Goal: Transaction & Acquisition: Purchase product/service

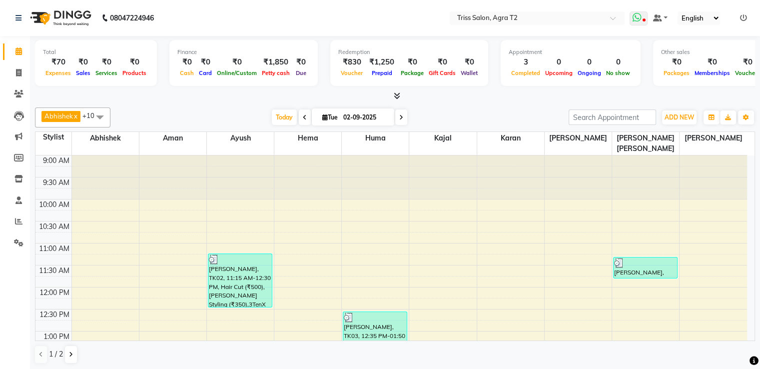
click at [645, 18] on icon at bounding box center [643, 20] width 3 height 5
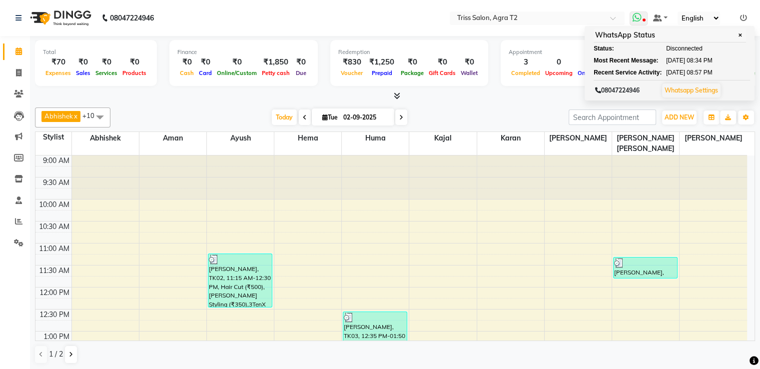
click at [645, 18] on icon at bounding box center [643, 20] width 3 height 5
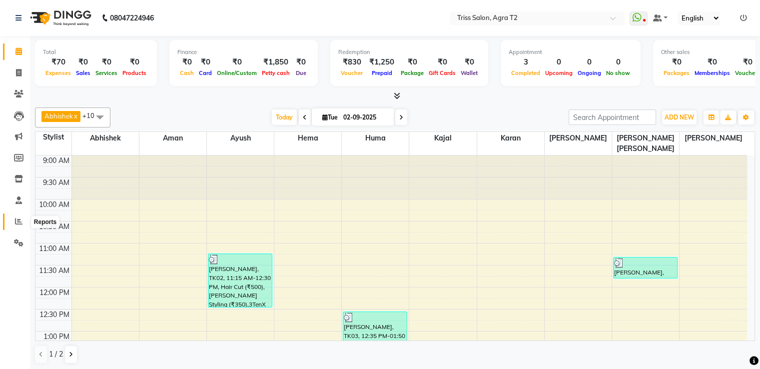
click at [18, 221] on icon at bounding box center [18, 220] width 7 height 7
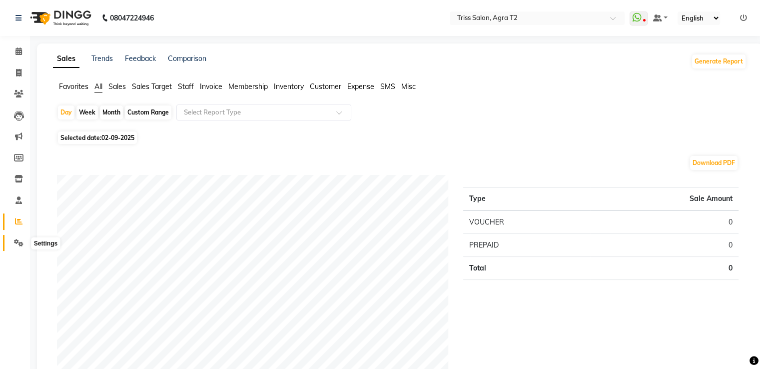
click at [20, 239] on icon at bounding box center [18, 242] width 9 height 7
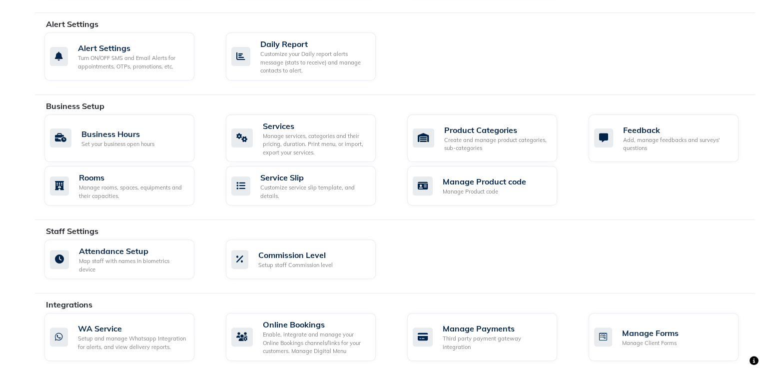
scroll to position [294, 0]
click at [105, 323] on div "WA Service" at bounding box center [132, 329] width 108 height 12
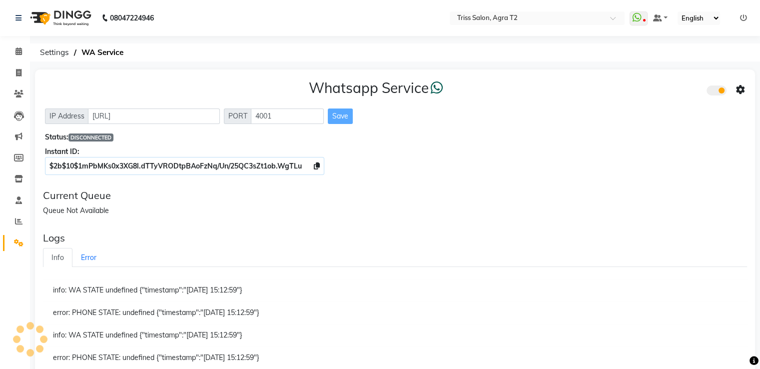
click at [743, 89] on icon at bounding box center [740, 89] width 9 height 9
click at [696, 114] on div "Turn on Whatsapp for all customers" at bounding box center [668, 110] width 114 height 12
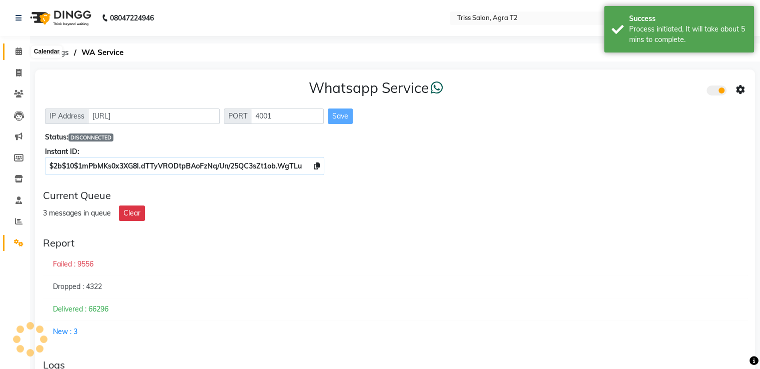
click at [15, 54] on icon at bounding box center [18, 50] width 6 height 7
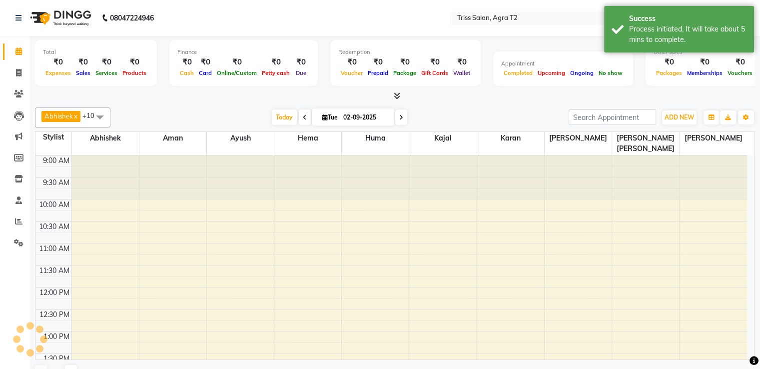
scroll to position [262, 0]
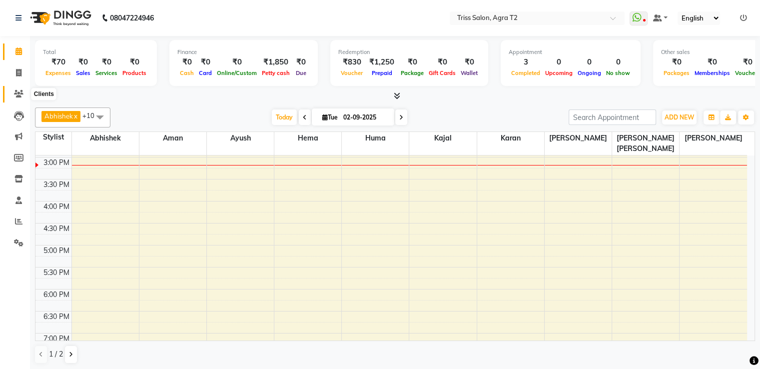
click at [15, 95] on icon at bounding box center [18, 93] width 9 height 7
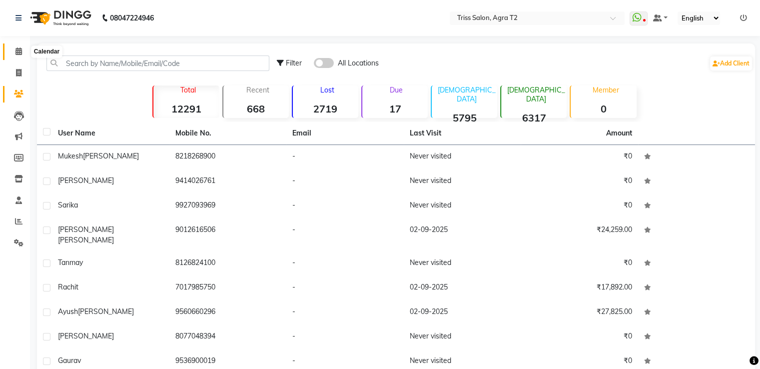
click at [20, 46] on span at bounding box center [18, 51] width 17 height 11
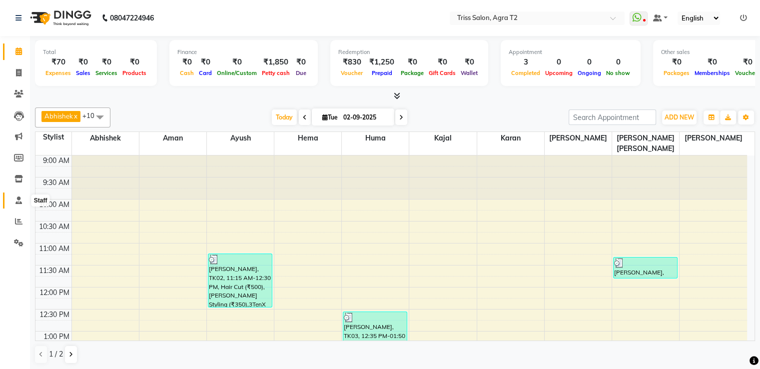
click at [15, 200] on icon at bounding box center [18, 199] width 6 height 7
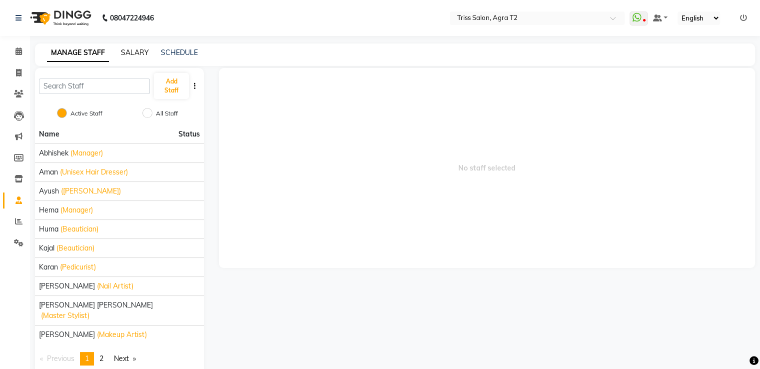
click at [128, 54] on link "SALARY" at bounding box center [135, 52] width 28 height 9
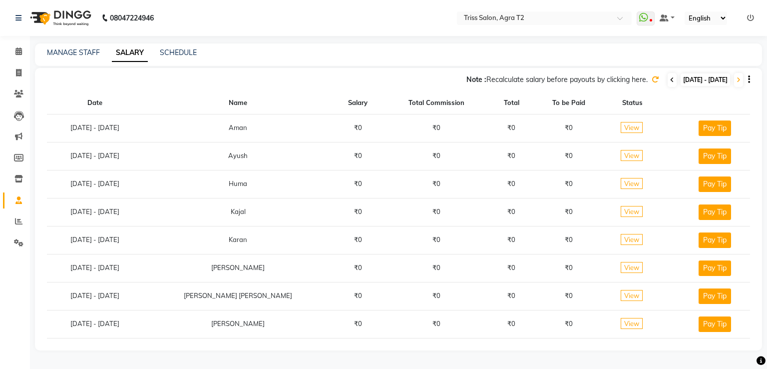
click at [670, 79] on icon at bounding box center [672, 80] width 4 height 6
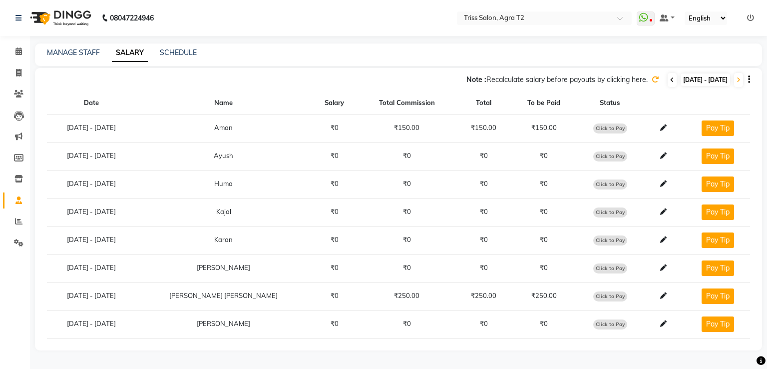
click at [670, 79] on icon at bounding box center [672, 80] width 4 height 6
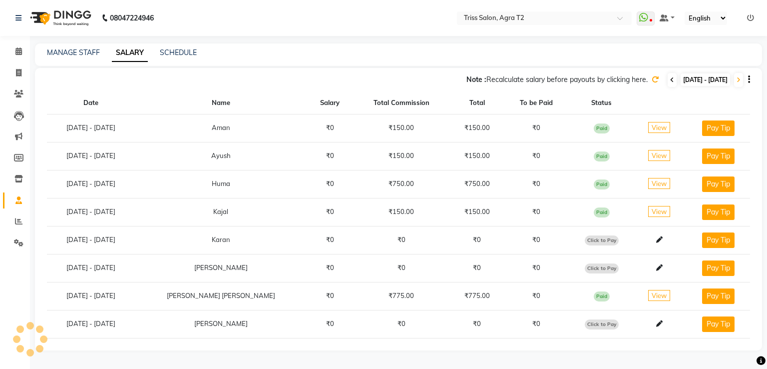
click at [670, 79] on icon at bounding box center [672, 80] width 4 height 6
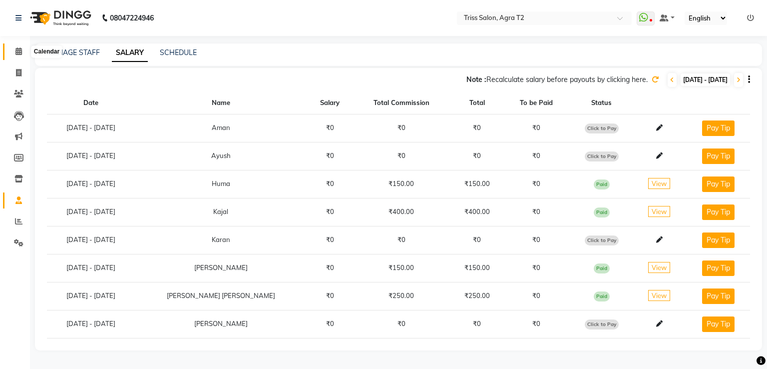
click at [16, 49] on icon at bounding box center [18, 50] width 6 height 7
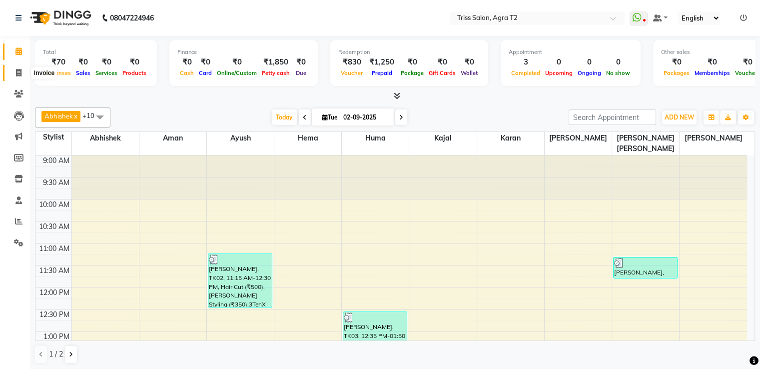
click at [21, 77] on span at bounding box center [18, 72] width 17 height 11
select select "service"
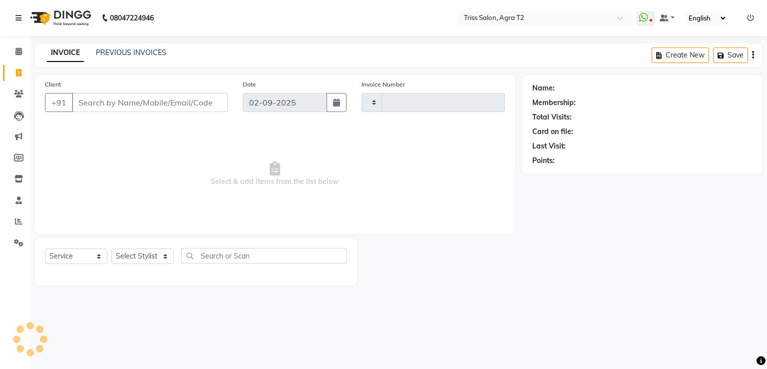
type input "2226"
select select "4301"
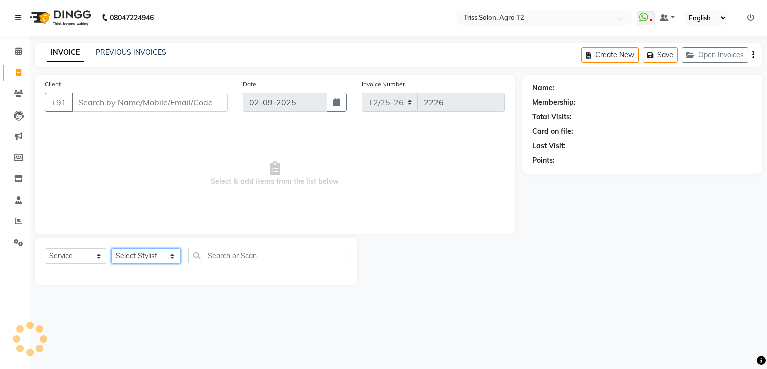
click at [149, 258] on select "Select Stylist [PERSON_NAME] [PERSON_NAME] Huma Kajal [PERSON_NAME] [PERSON_NAM…" at bounding box center [145, 255] width 69 height 15
select select "14769"
click at [111, 249] on select "Select Stylist [PERSON_NAME] [PERSON_NAME] Huma Kajal [PERSON_NAME] [PERSON_NAM…" at bounding box center [145, 255] width 69 height 15
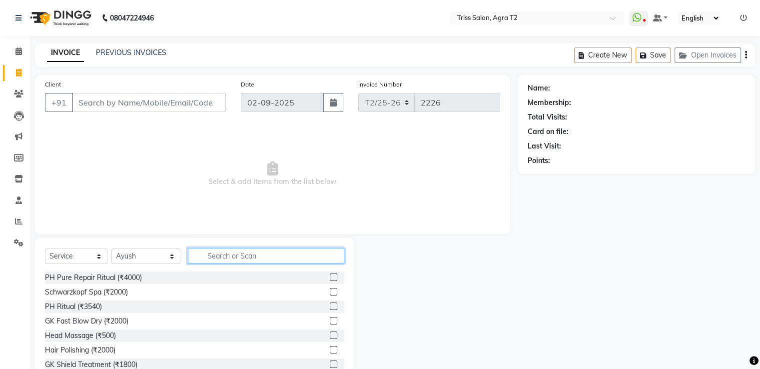
click at [215, 258] on input "text" at bounding box center [266, 255] width 156 height 15
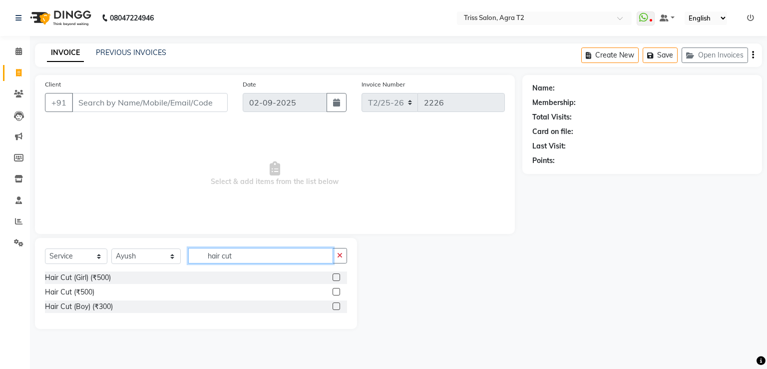
type input "hair cut"
click at [337, 294] on label at bounding box center [336, 291] width 7 height 7
click at [337, 294] on input "checkbox" at bounding box center [336, 292] width 6 height 6
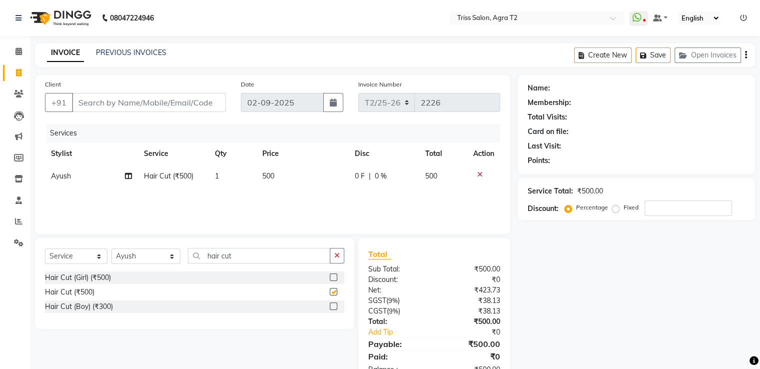
checkbox input "false"
click at [190, 103] on input "Client" at bounding box center [149, 102] width 154 height 19
type input "p"
type input "0"
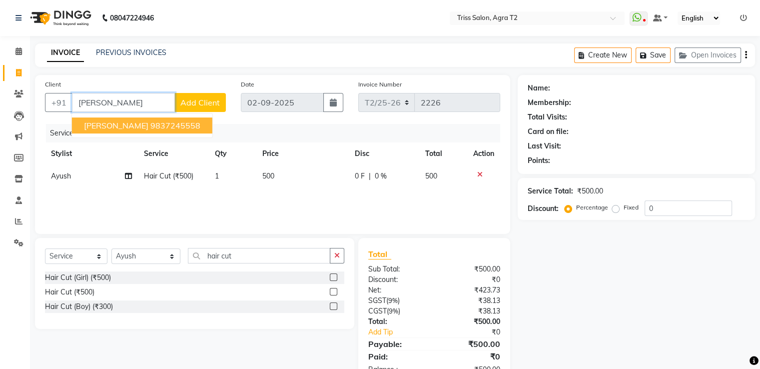
click at [184, 126] on ngb-highlight "9837245558" at bounding box center [175, 125] width 50 height 10
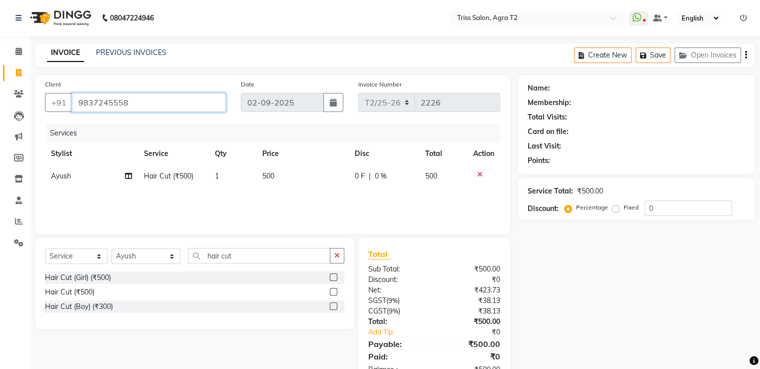
type input "9837245558"
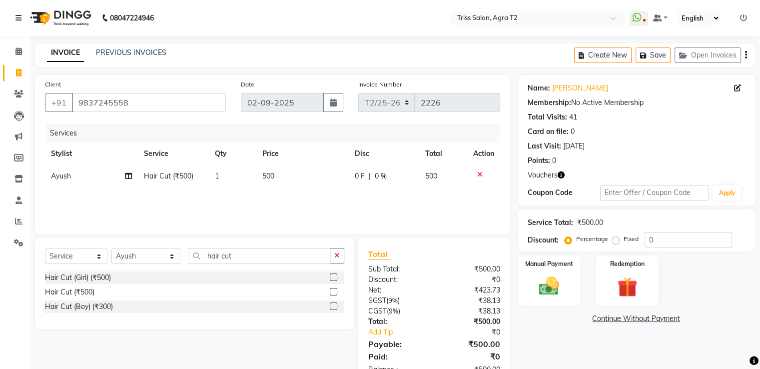
click at [561, 177] on icon "button" at bounding box center [560, 174] width 7 height 7
click at [339, 254] on icon "button" at bounding box center [336, 255] width 5 height 7
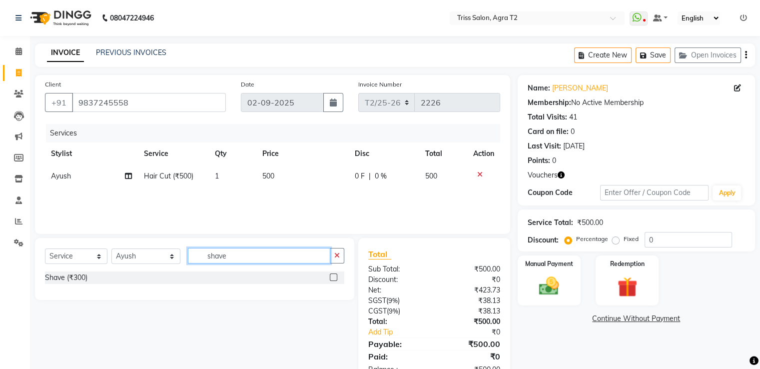
type input "shave"
click at [333, 279] on label at bounding box center [333, 276] width 7 height 7
click at [333, 279] on input "checkbox" at bounding box center [333, 277] width 6 height 6
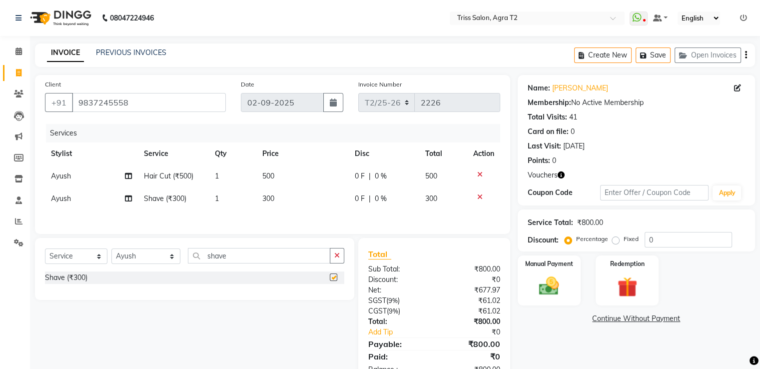
checkbox input "false"
click at [341, 254] on button "button" at bounding box center [337, 255] width 14 height 15
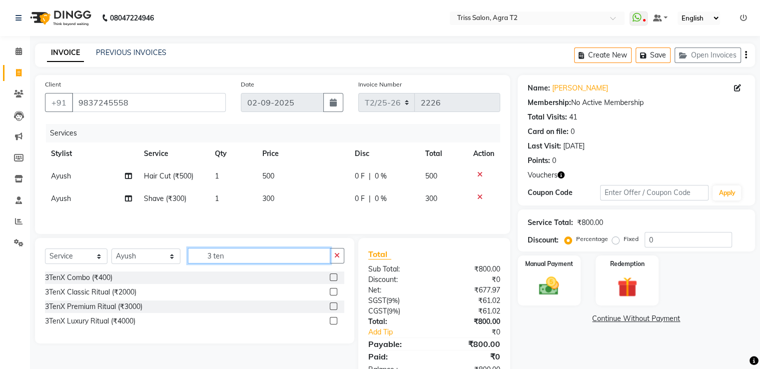
type input "3 ten"
click at [334, 279] on label at bounding box center [333, 276] width 7 height 7
click at [334, 279] on input "checkbox" at bounding box center [333, 277] width 6 height 6
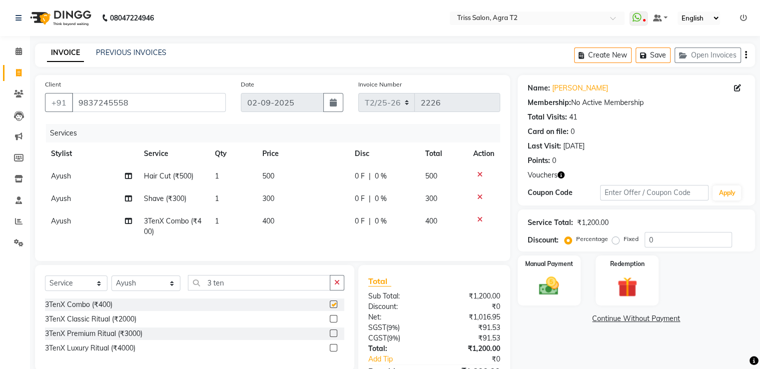
checkbox input "false"
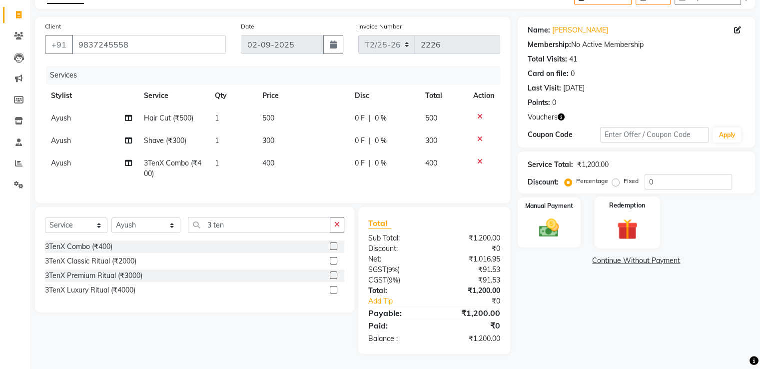
click at [632, 216] on img at bounding box center [626, 228] width 33 height 25
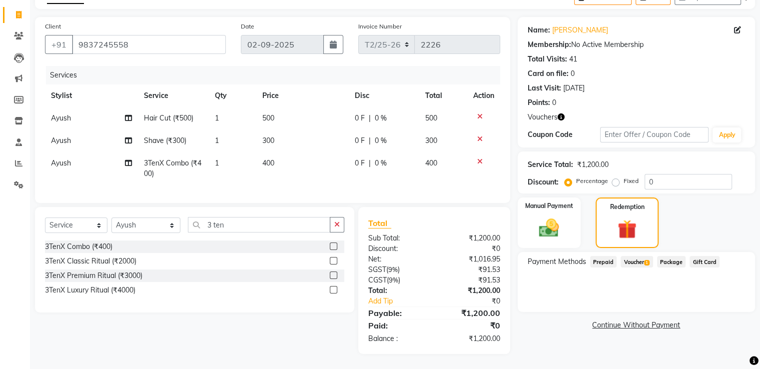
click at [560, 112] on button "button" at bounding box center [560, 117] width 7 height 10
click at [639, 256] on span "Voucher 1" at bounding box center [636, 261] width 32 height 11
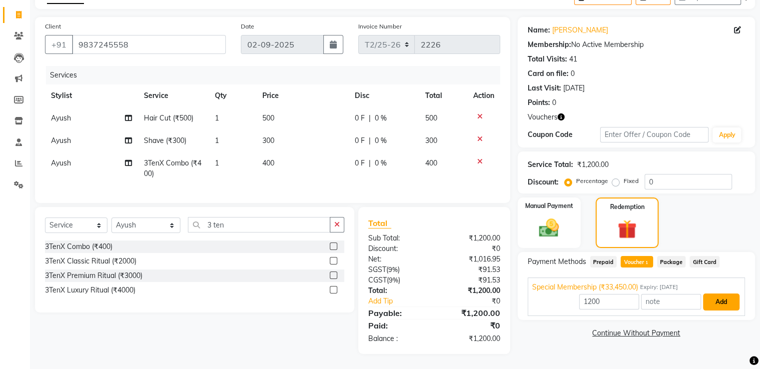
click at [721, 293] on button "Add" at bounding box center [721, 301] width 36 height 17
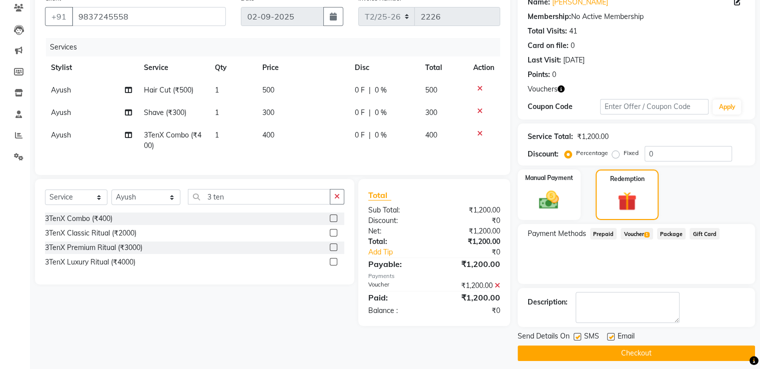
scroll to position [92, 0]
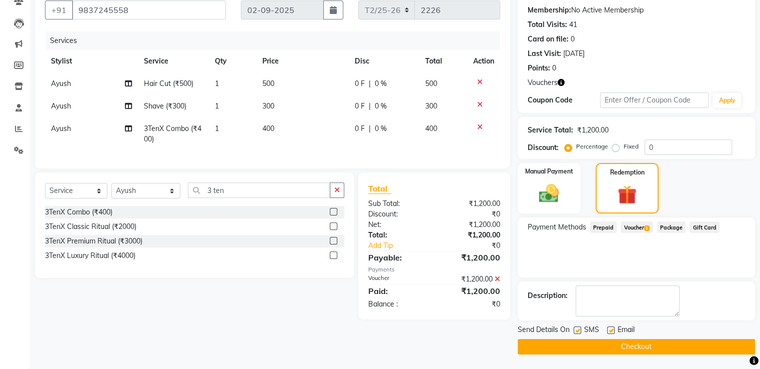
click at [638, 348] on button "Checkout" at bounding box center [635, 346] width 237 height 15
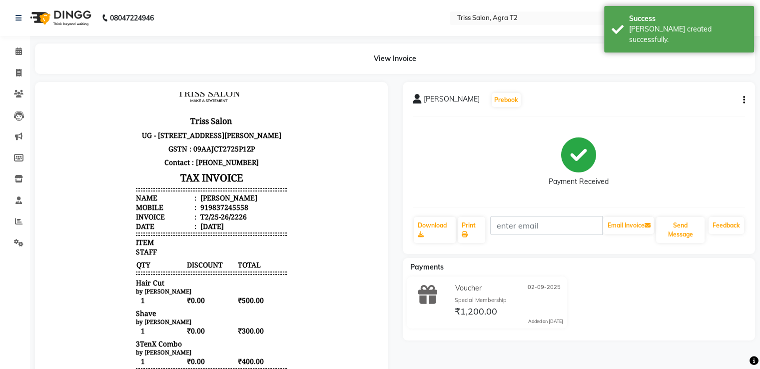
click at [574, 52] on div "View Invoice" at bounding box center [395, 58] width 720 height 30
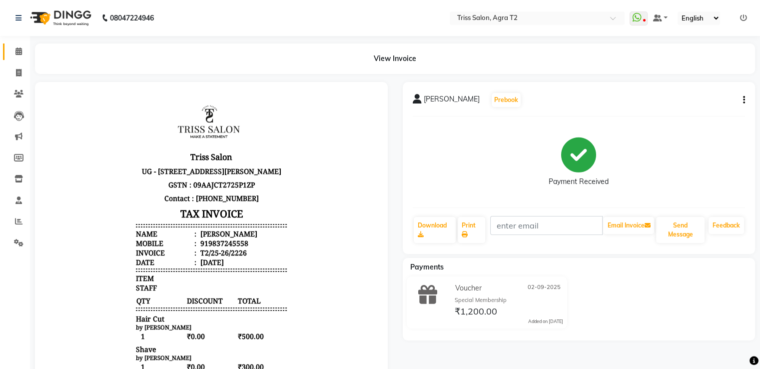
click at [25, 53] on span at bounding box center [18, 51] width 17 height 11
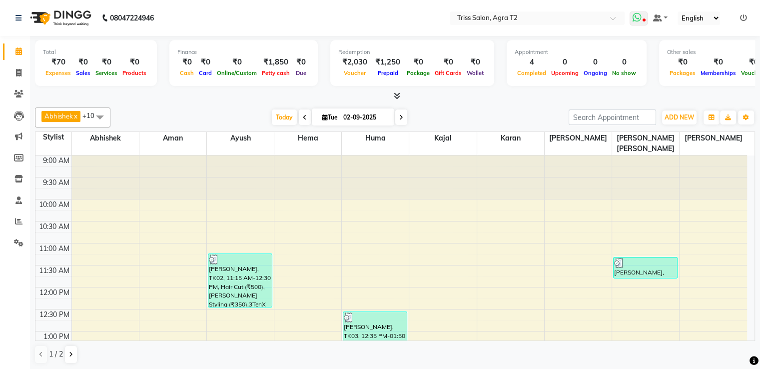
click at [645, 18] on icon at bounding box center [643, 20] width 3 height 5
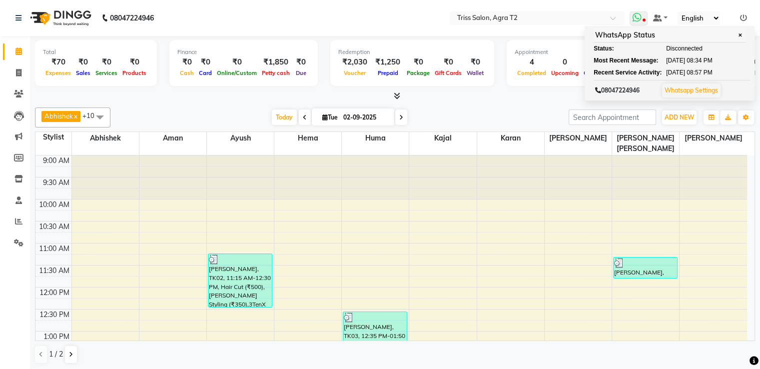
click at [645, 18] on icon at bounding box center [643, 20] width 3 height 5
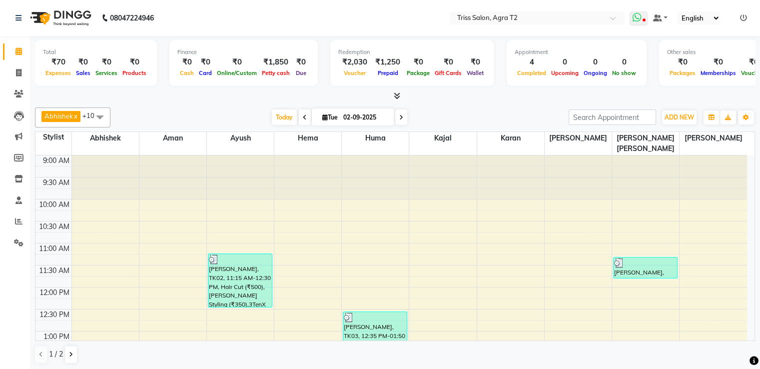
click at [645, 18] on icon at bounding box center [643, 20] width 3 height 5
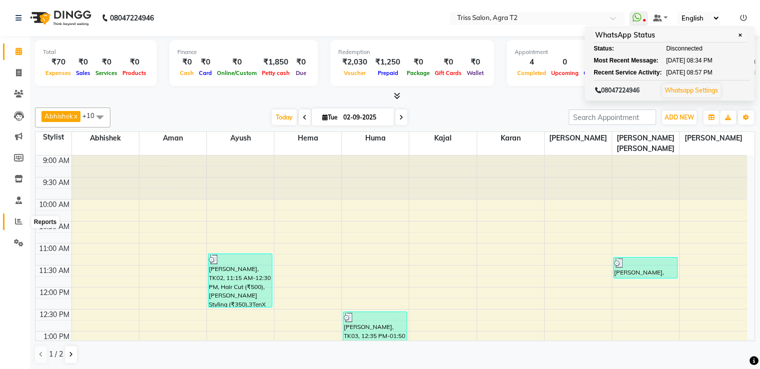
click at [22, 222] on span at bounding box center [18, 221] width 17 height 11
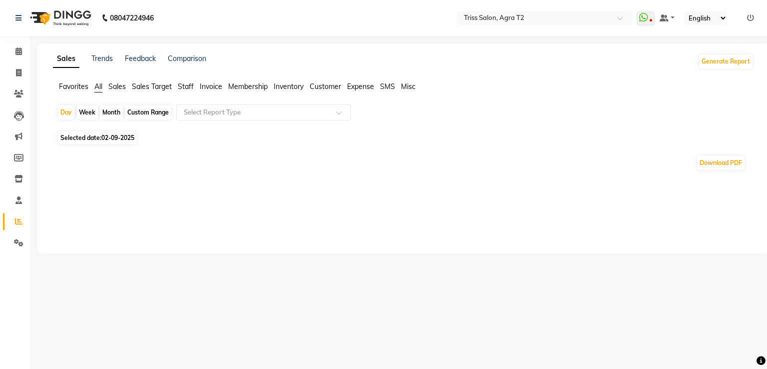
click at [118, 115] on div "Month" at bounding box center [111, 112] width 23 height 14
select select "9"
select select "2025"
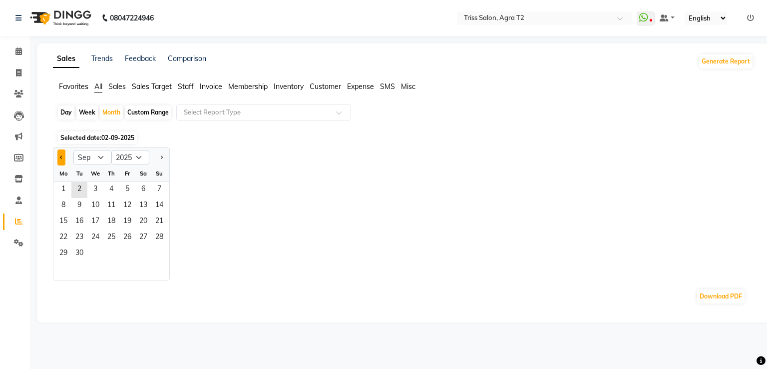
click at [61, 158] on span "Previous month" at bounding box center [61, 156] width 3 height 3
select select "8"
click at [128, 185] on span "1" at bounding box center [127, 190] width 16 height 16
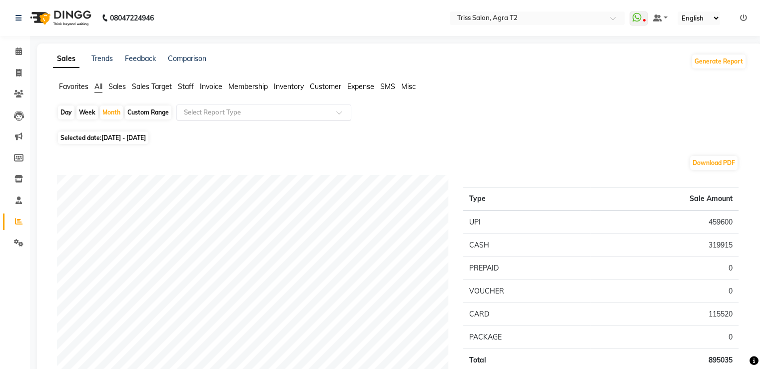
click at [193, 116] on input "text" at bounding box center [254, 112] width 144 height 10
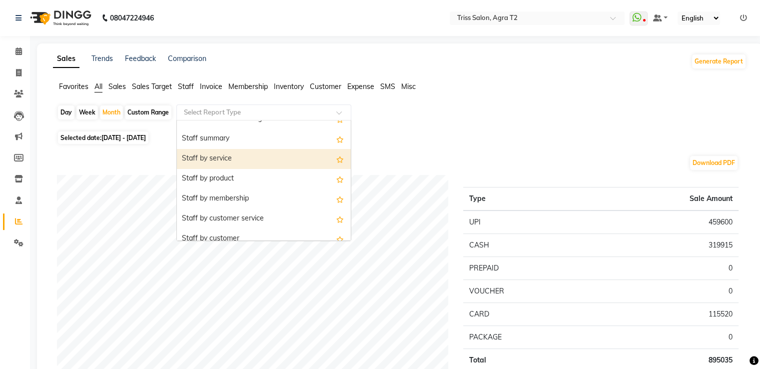
scroll to position [350, 0]
click at [245, 159] on div "Staff by customer service" at bounding box center [264, 160] width 174 height 20
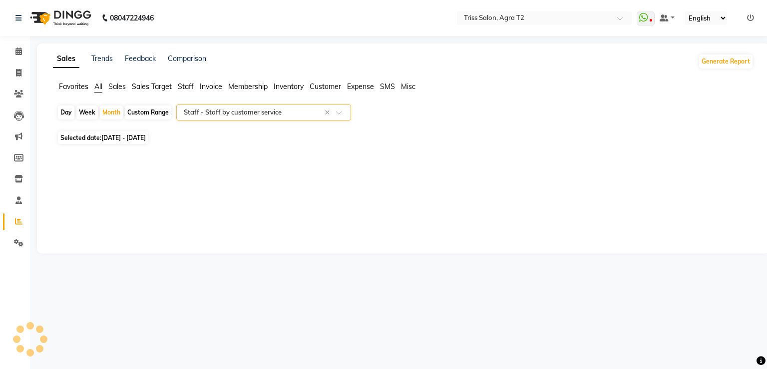
select select "full_report"
select select "csv"
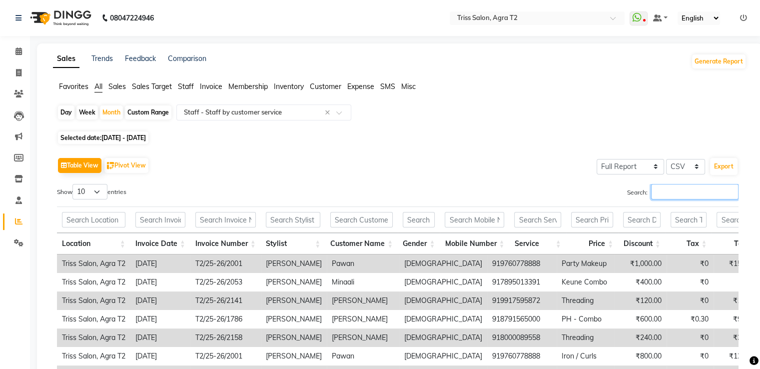
click at [659, 187] on input "Search:" at bounding box center [694, 191] width 87 height 15
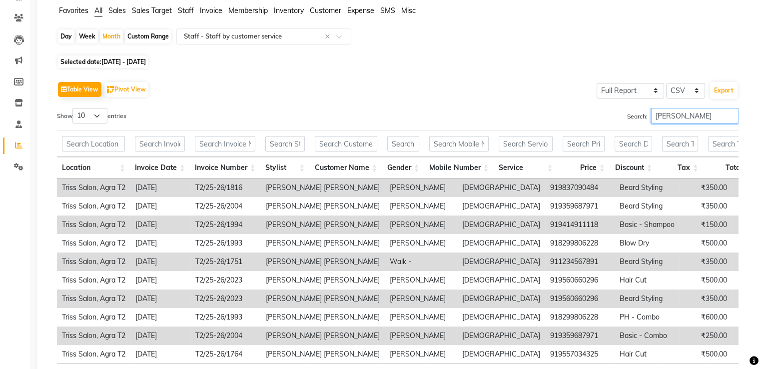
scroll to position [160, 0]
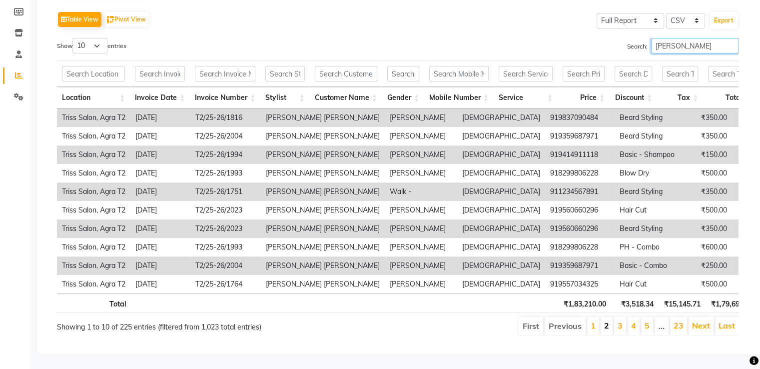
type input "kamil"
click at [609, 320] on link "2" at bounding box center [606, 325] width 5 height 10
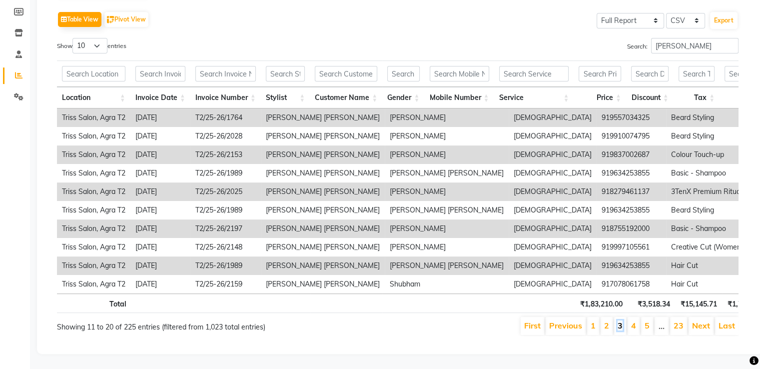
click at [622, 320] on link "3" at bounding box center [619, 325] width 5 height 10
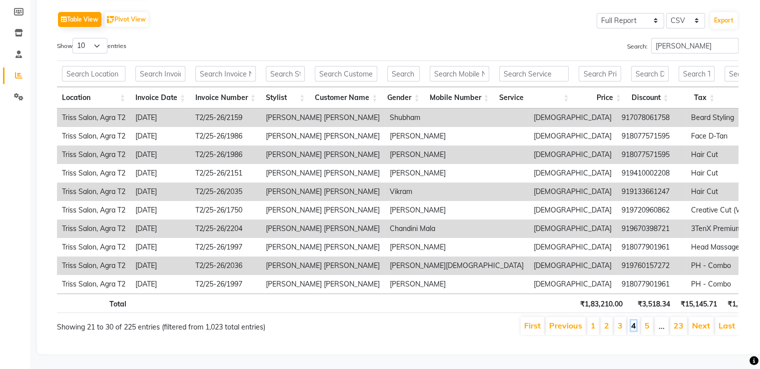
click at [636, 320] on link "4" at bounding box center [633, 325] width 5 height 10
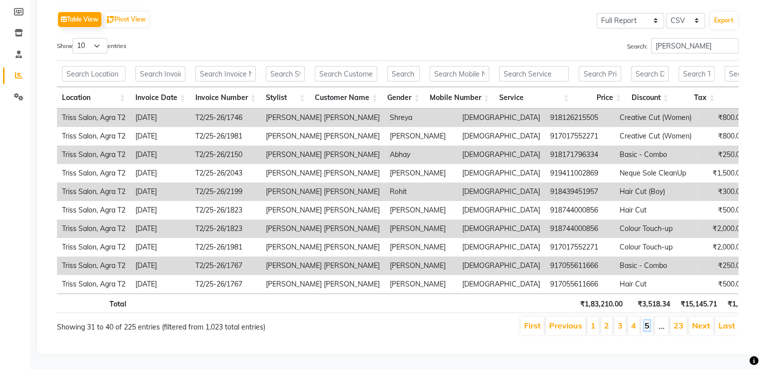
click at [649, 320] on link "5" at bounding box center [646, 325] width 5 height 10
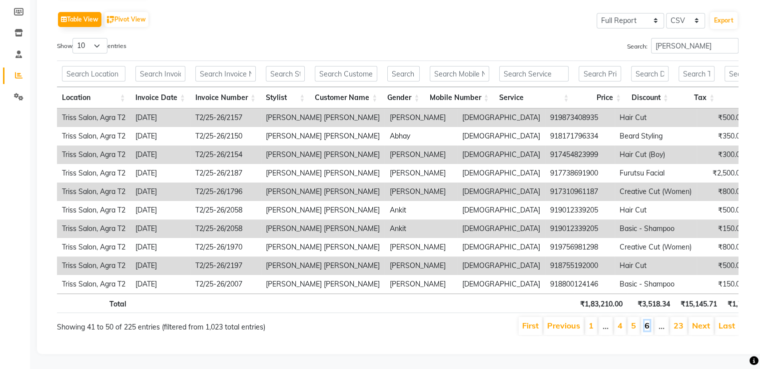
click at [647, 320] on link "6" at bounding box center [646, 325] width 5 height 10
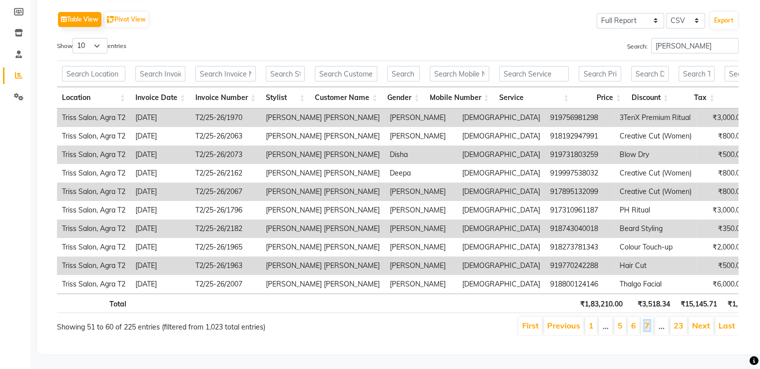
click at [647, 320] on link "7" at bounding box center [646, 325] width 5 height 10
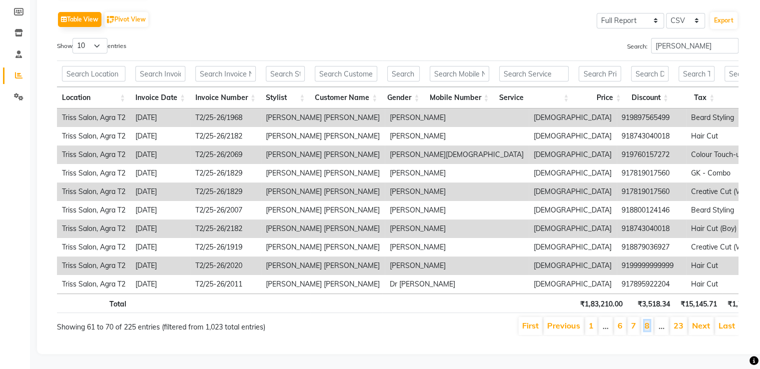
click at [647, 320] on link "8" at bounding box center [646, 325] width 5 height 10
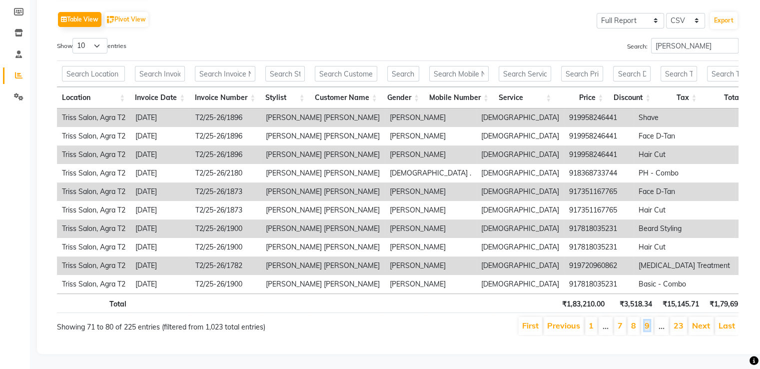
click at [647, 320] on link "9" at bounding box center [646, 325] width 5 height 10
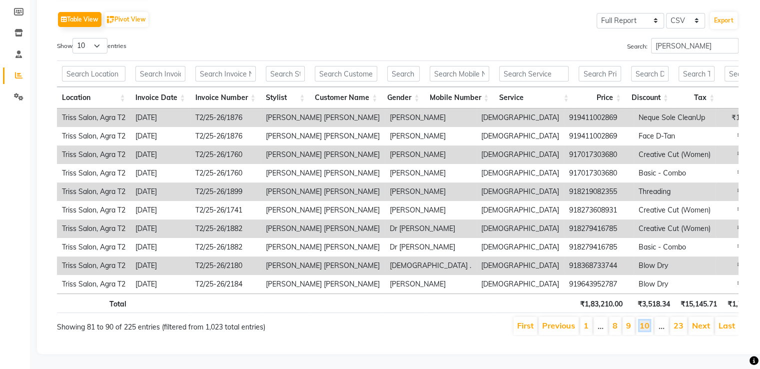
click at [647, 320] on link "10" at bounding box center [644, 325] width 10 height 10
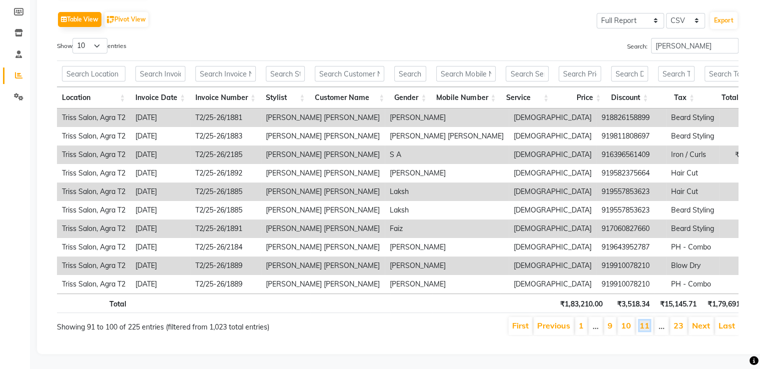
click at [647, 320] on link "11" at bounding box center [644, 325] width 10 height 10
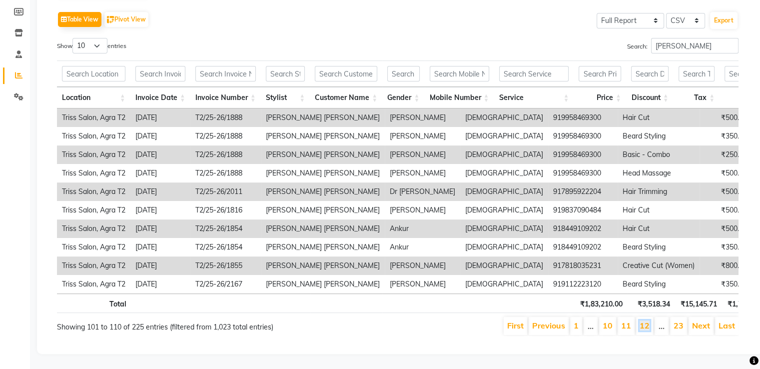
click at [647, 320] on link "12" at bounding box center [644, 325] width 10 height 10
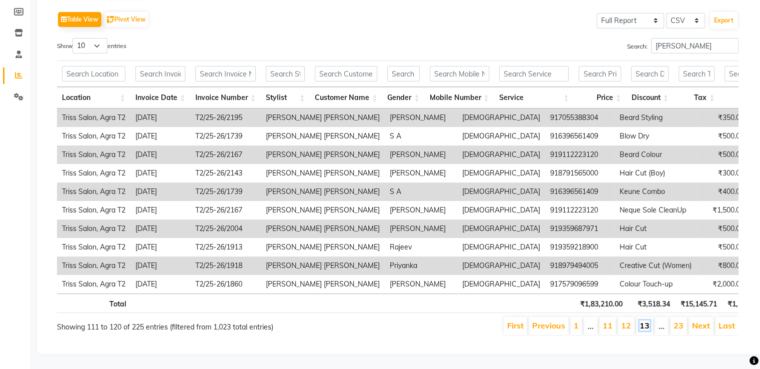
click at [647, 320] on link "13" at bounding box center [644, 325] width 10 height 10
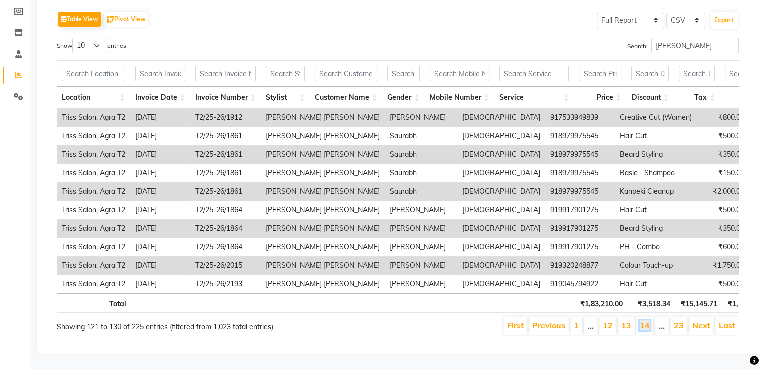
click at [647, 320] on link "14" at bounding box center [644, 325] width 10 height 10
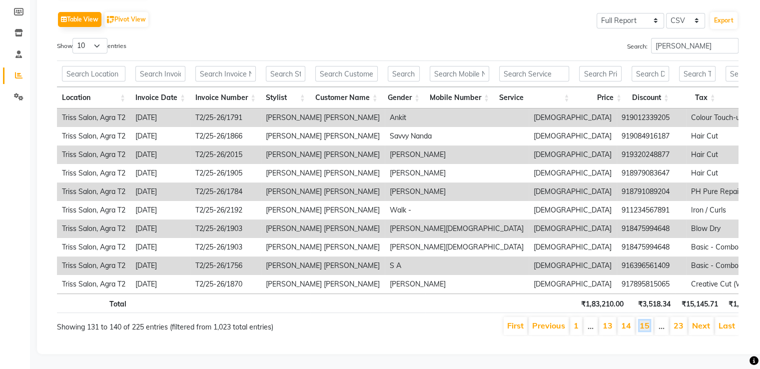
click at [647, 320] on link "15" at bounding box center [644, 325] width 10 height 10
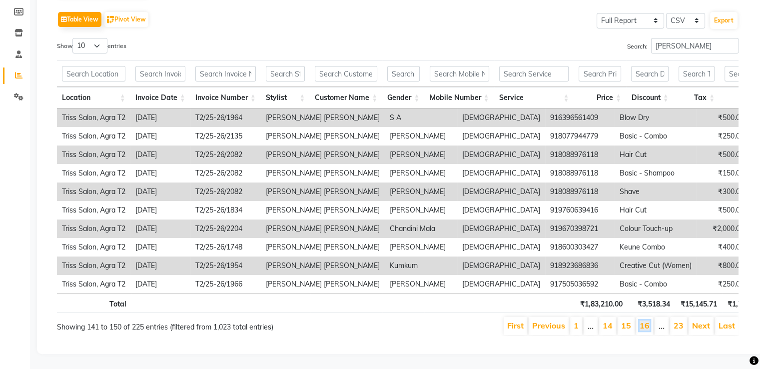
click at [647, 320] on link "16" at bounding box center [644, 325] width 10 height 10
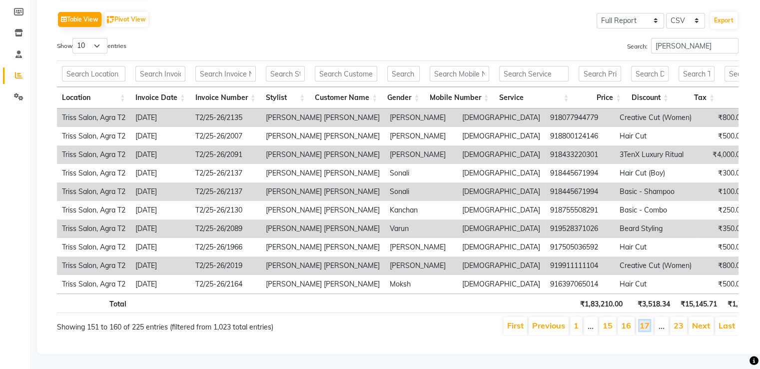
click at [647, 320] on link "17" at bounding box center [644, 325] width 10 height 10
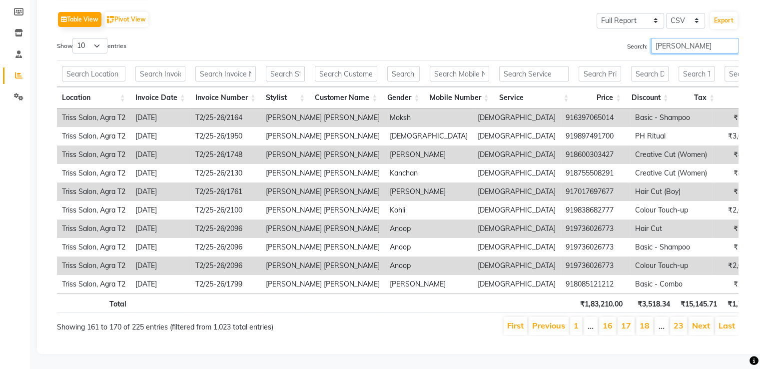
click at [732, 38] on input "kamil" at bounding box center [694, 45] width 87 height 15
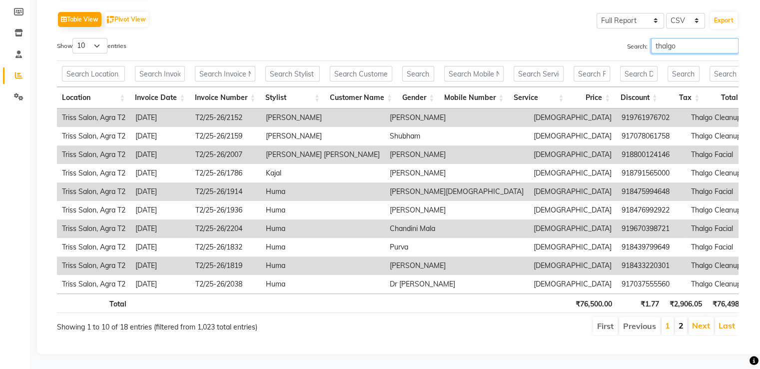
type input "thalgo"
click at [681, 320] on link "2" at bounding box center [680, 325] width 5 height 10
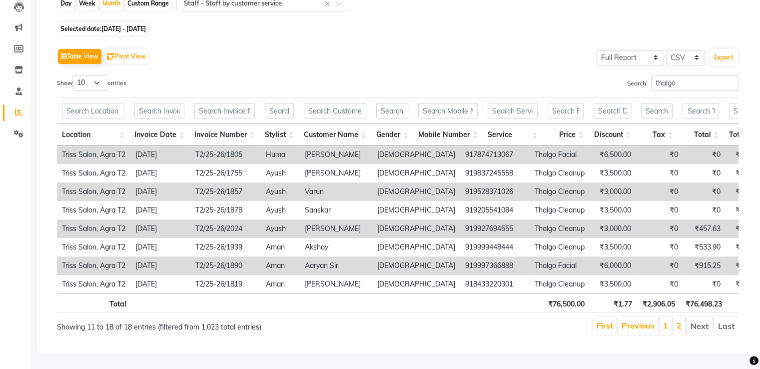
scroll to position [123, 0]
click at [667, 320] on link "1" at bounding box center [665, 325] width 5 height 10
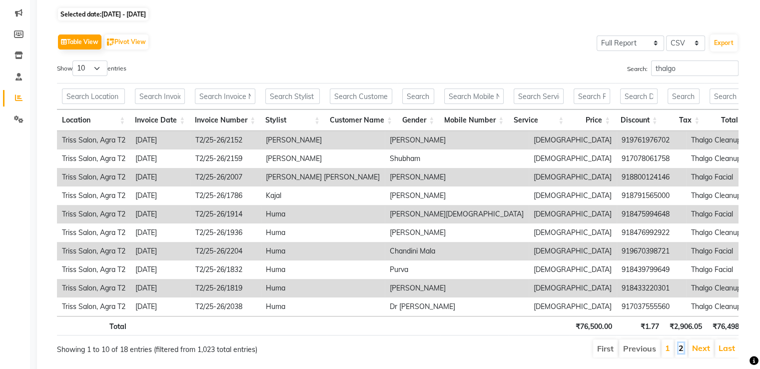
click at [681, 353] on link "2" at bounding box center [680, 348] width 5 height 10
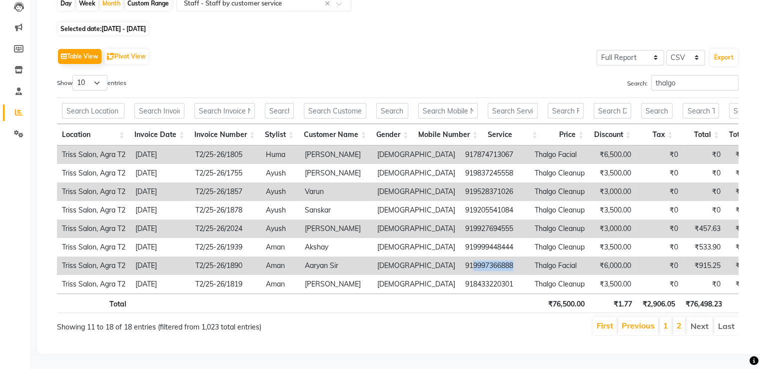
drag, startPoint x: 426, startPoint y: 251, endPoint x: 472, endPoint y: 258, distance: 46.4
click at [472, 258] on td "919997366888" at bounding box center [494, 265] width 69 height 18
copy td "9997366888"
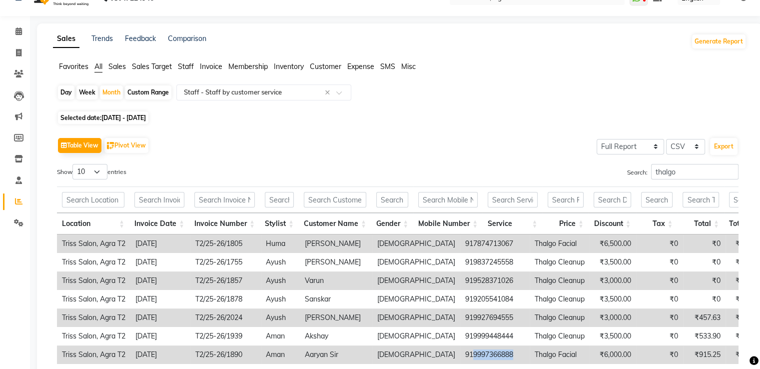
scroll to position [0, 0]
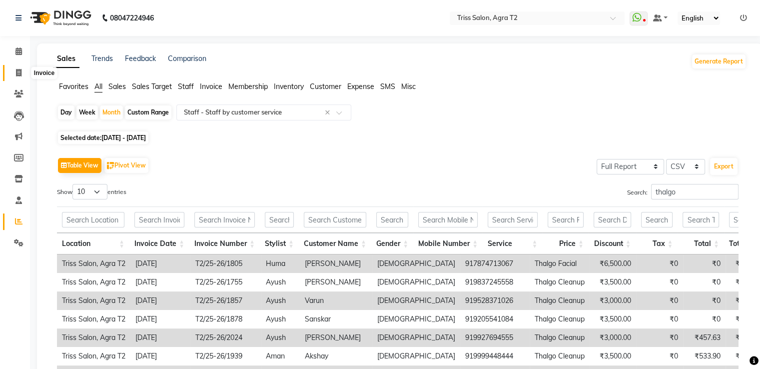
click at [16, 72] on icon at bounding box center [18, 72] width 5 height 7
select select "service"
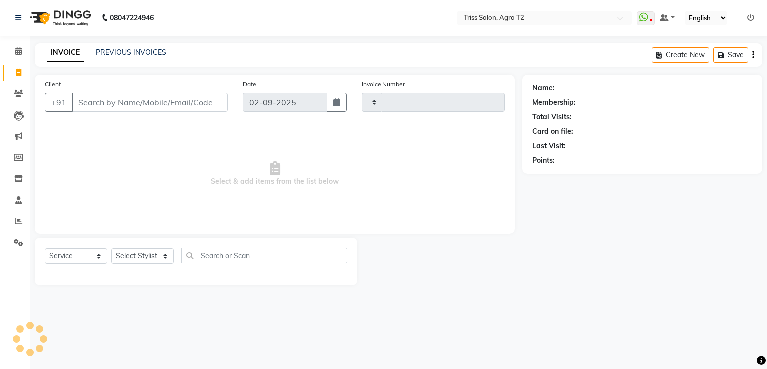
type input "2227"
select select "4301"
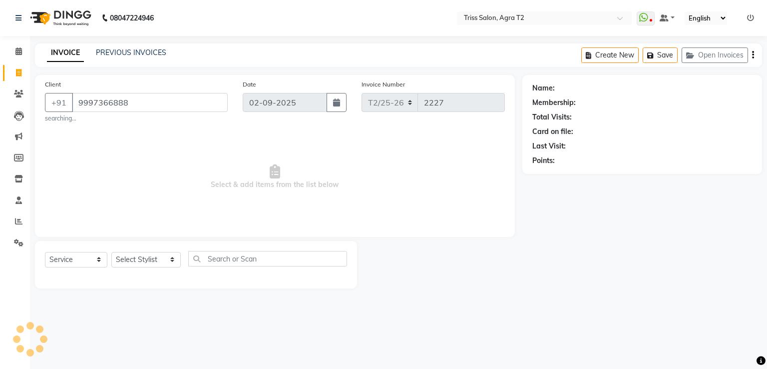
type input "9997366888"
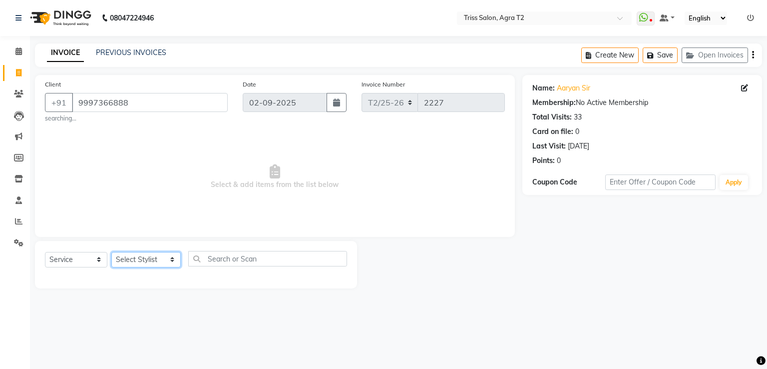
click at [133, 259] on select "Select Stylist [PERSON_NAME] [PERSON_NAME] Huma Kajal [PERSON_NAME] [PERSON_NAM…" at bounding box center [145, 259] width 69 height 15
select select "33013"
click at [111, 252] on select "Select Stylist [PERSON_NAME] [PERSON_NAME] Huma Kajal [PERSON_NAME] [PERSON_NAM…" at bounding box center [145, 259] width 69 height 15
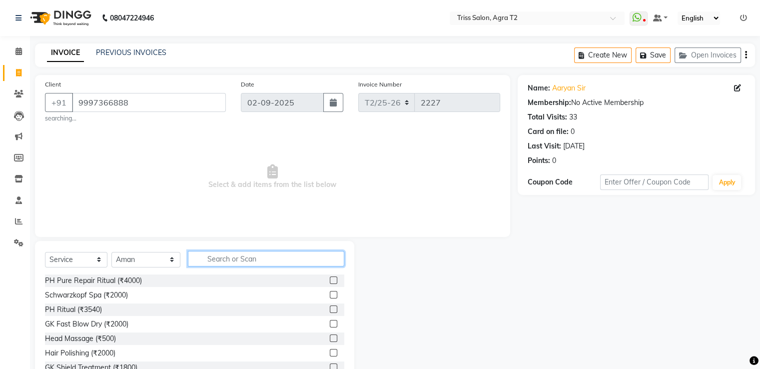
click at [210, 254] on input "text" at bounding box center [266, 258] width 156 height 15
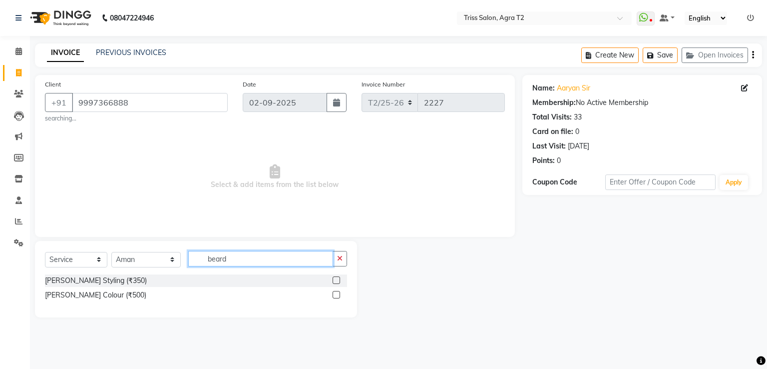
type input "beard"
click at [336, 281] on label at bounding box center [336, 279] width 7 height 7
click at [336, 281] on input "checkbox" at bounding box center [336, 280] width 6 height 6
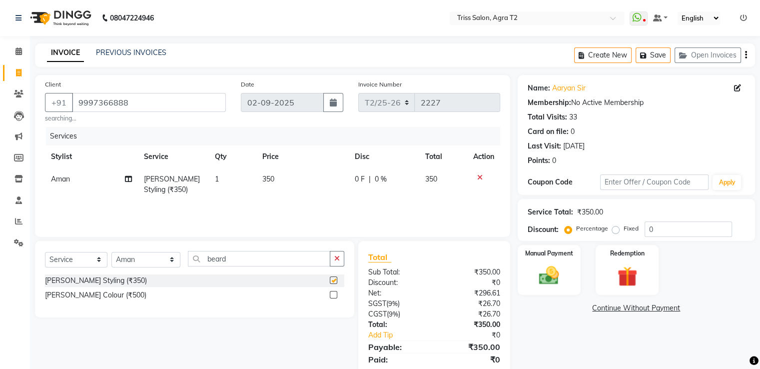
checkbox input "false"
click at [553, 279] on img at bounding box center [548, 275] width 32 height 23
click at [626, 312] on span "CASH" at bounding box center [627, 308] width 21 height 11
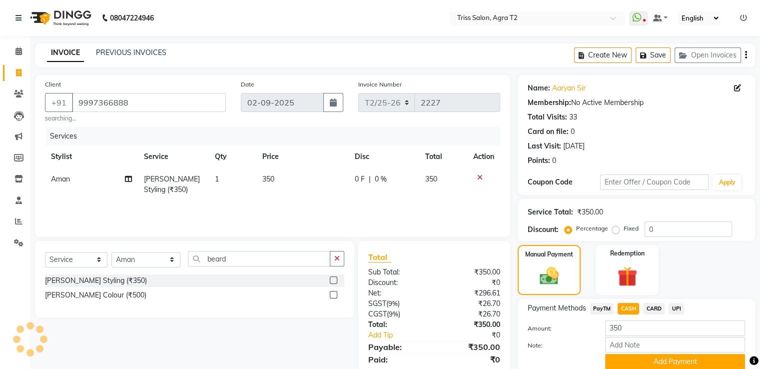
scroll to position [40, 0]
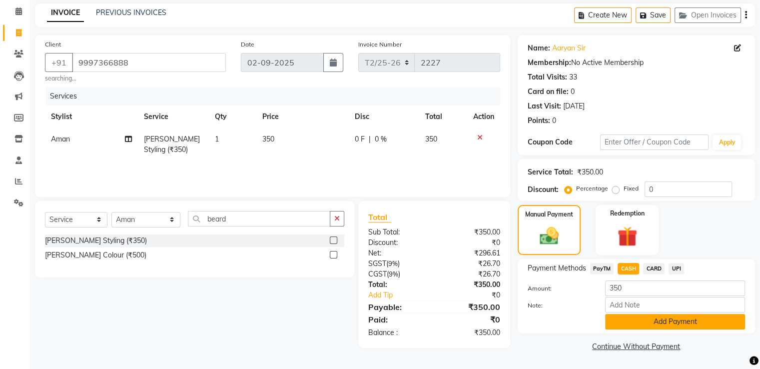
click at [669, 322] on button "Add Payment" at bounding box center [675, 321] width 140 height 15
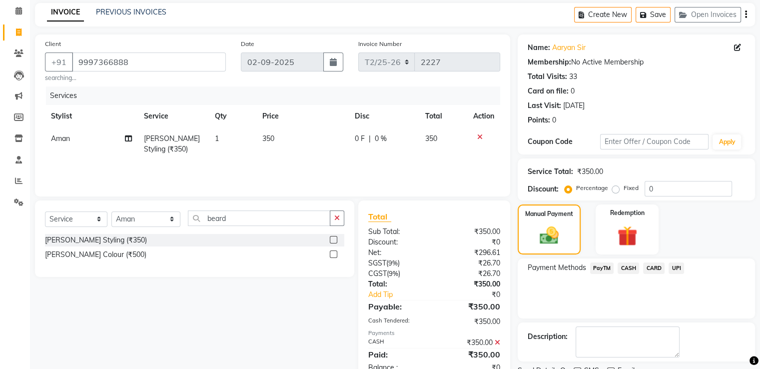
click at [625, 265] on span "CASH" at bounding box center [627, 267] width 21 height 11
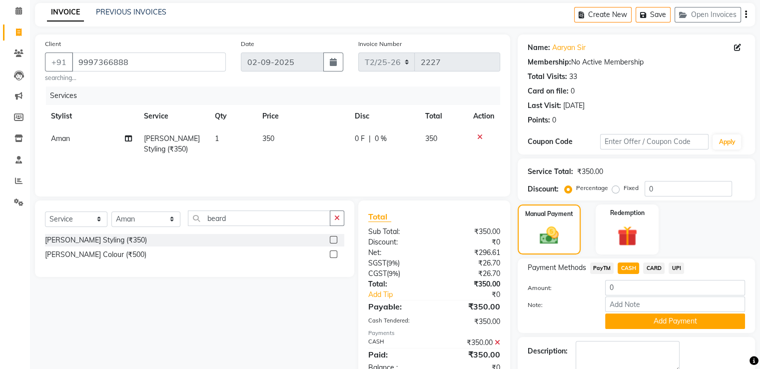
scroll to position [96, 0]
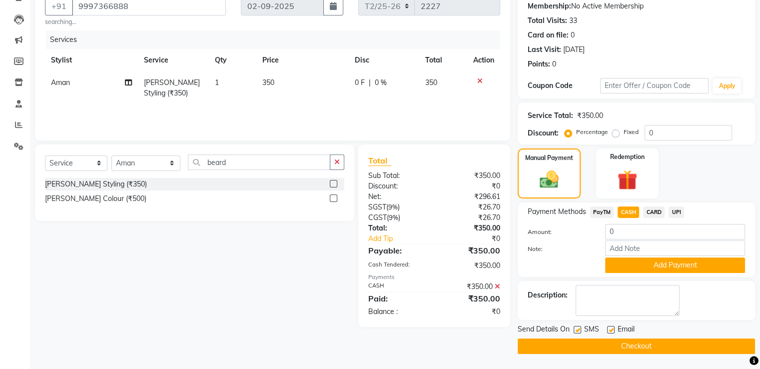
click at [713, 292] on div "Description:" at bounding box center [635, 300] width 217 height 31
click at [623, 266] on button "Add Payment" at bounding box center [675, 264] width 140 height 15
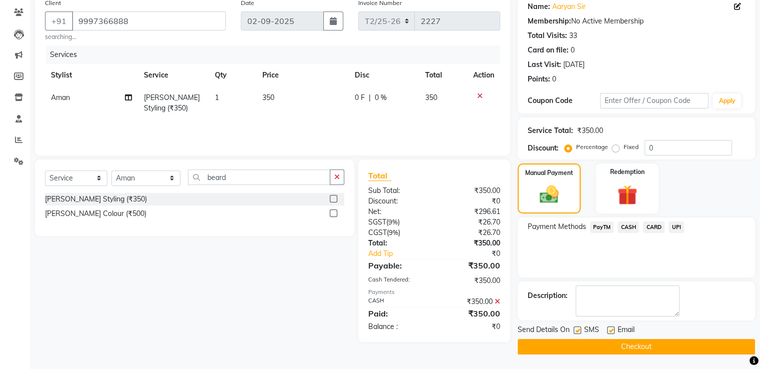
click at [645, 343] on button "Checkout" at bounding box center [635, 346] width 237 height 15
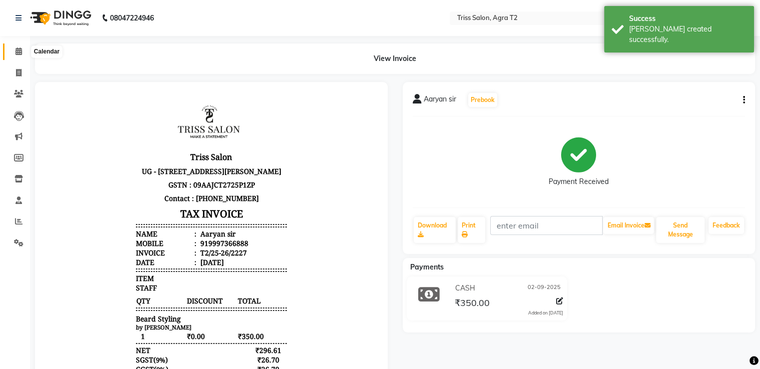
click at [14, 48] on span at bounding box center [18, 51] width 17 height 11
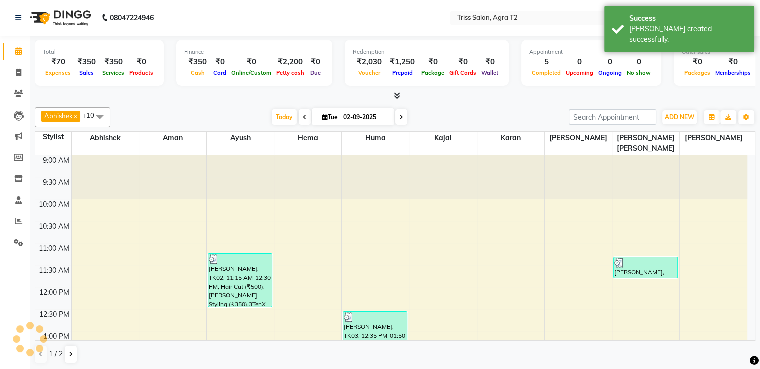
scroll to position [306, 0]
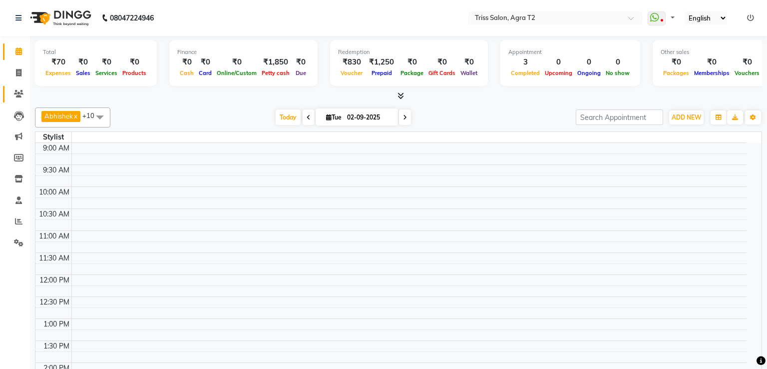
click at [13, 93] on span at bounding box center [18, 93] width 17 height 11
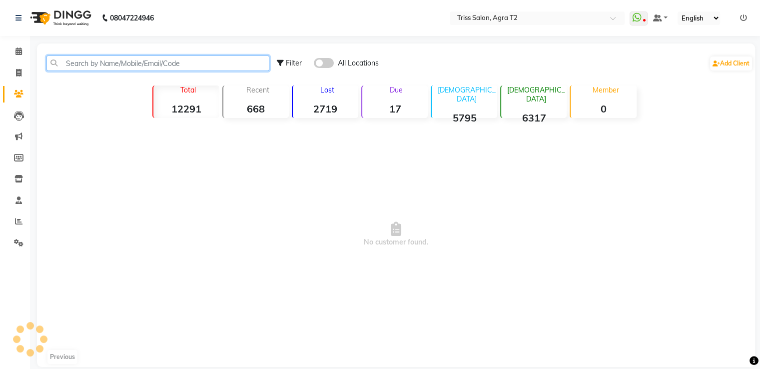
click at [62, 58] on input "text" at bounding box center [157, 62] width 223 height 15
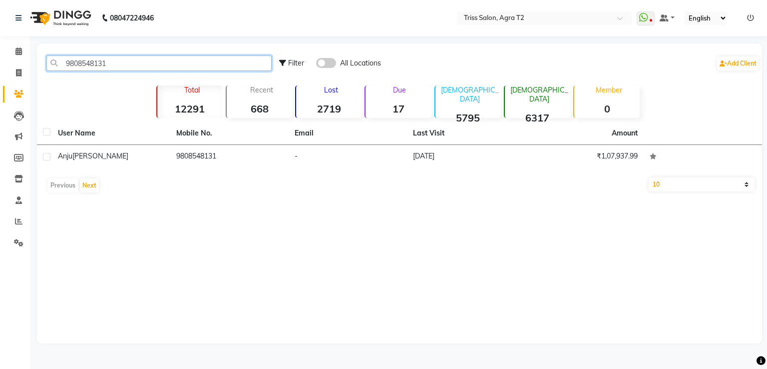
type input "9808548131"
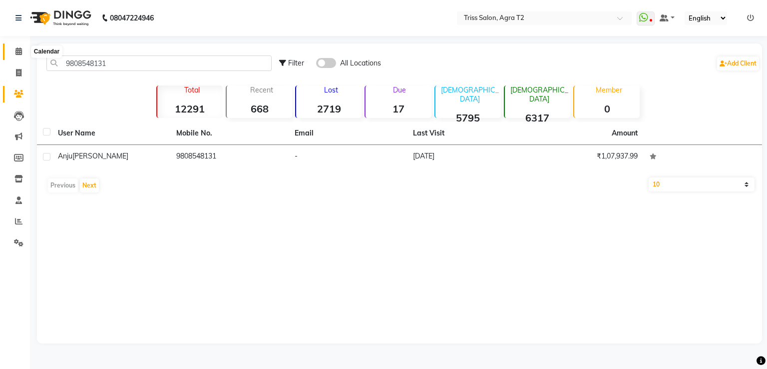
click at [18, 54] on icon at bounding box center [18, 50] width 6 height 7
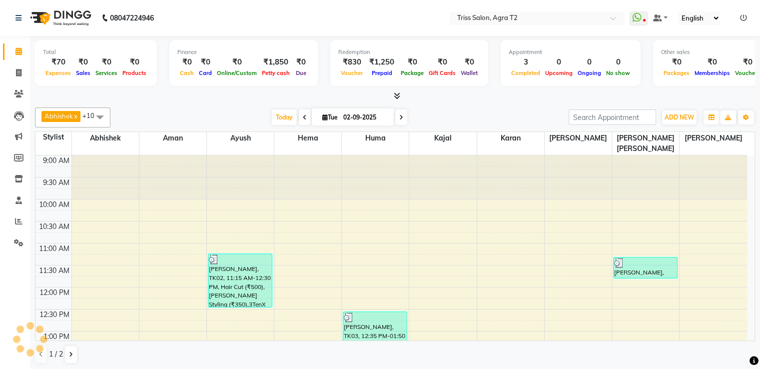
scroll to position [262, 0]
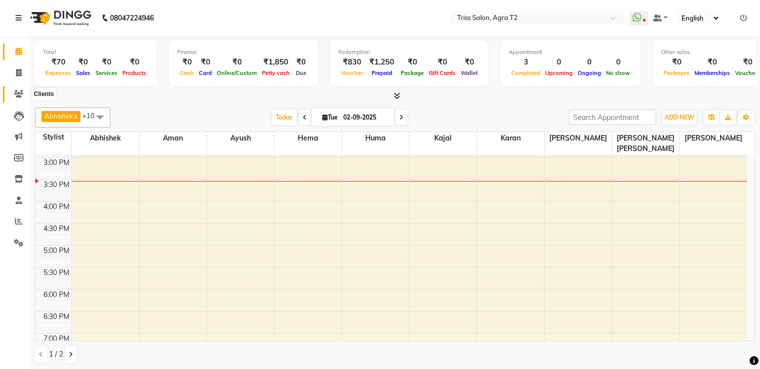
click at [17, 93] on icon at bounding box center [18, 93] width 9 height 7
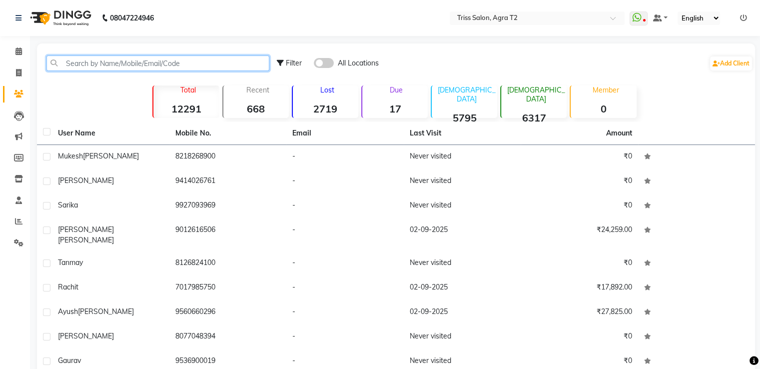
click at [63, 70] on input "text" at bounding box center [157, 62] width 223 height 15
paste input "918439071504"
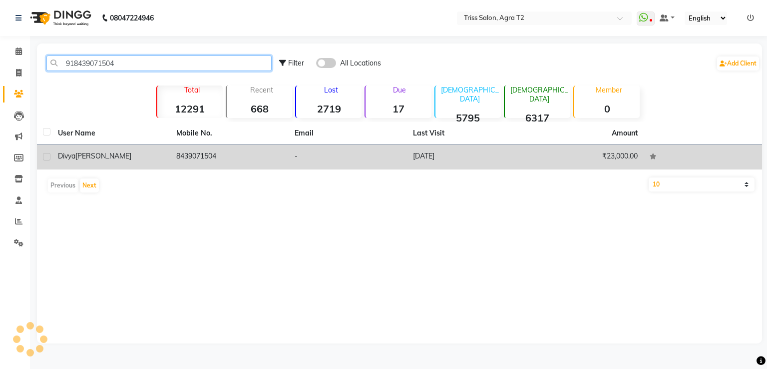
type input "918439071504"
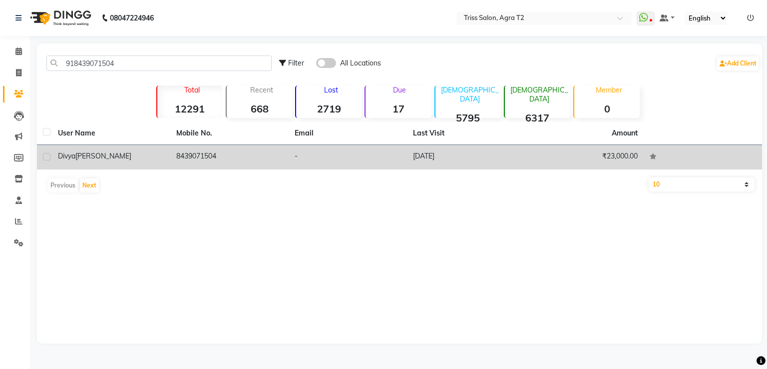
click at [187, 157] on td "8439071504" at bounding box center [229, 157] width 118 height 24
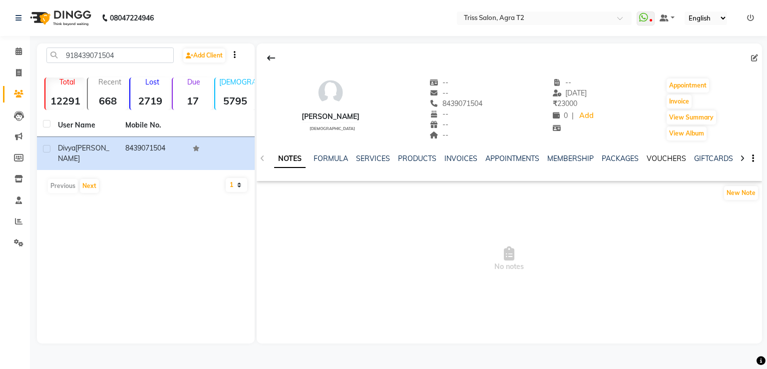
click at [656, 158] on link "VOUCHERS" at bounding box center [666, 158] width 39 height 9
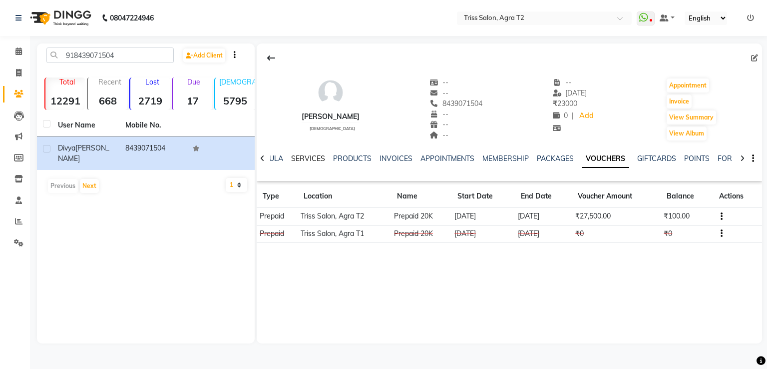
click at [302, 158] on link "SERVICES" at bounding box center [308, 158] width 34 height 9
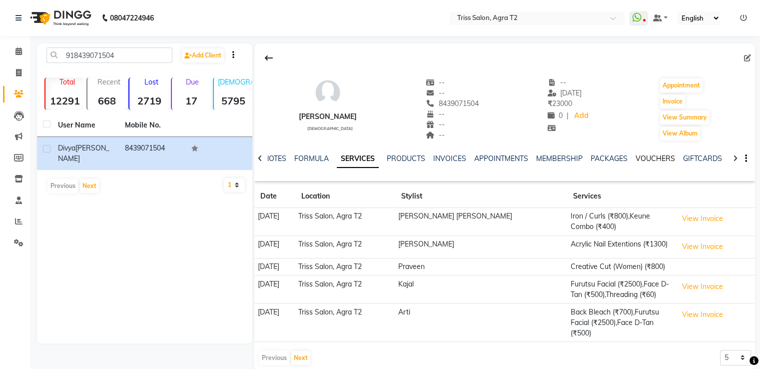
click at [652, 157] on link "VOUCHERS" at bounding box center [654, 158] width 39 height 9
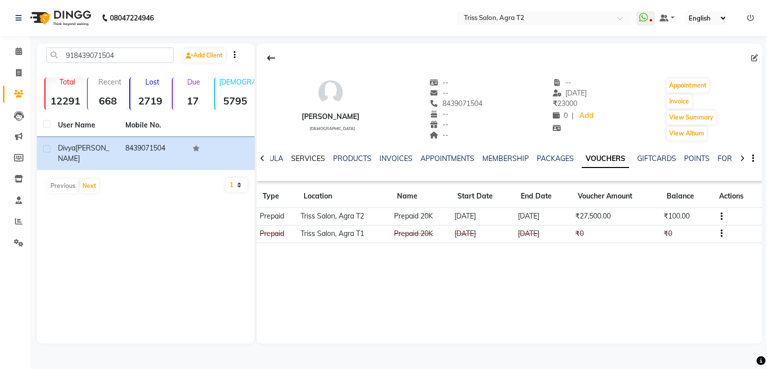
click at [299, 159] on link "SERVICES" at bounding box center [308, 158] width 34 height 9
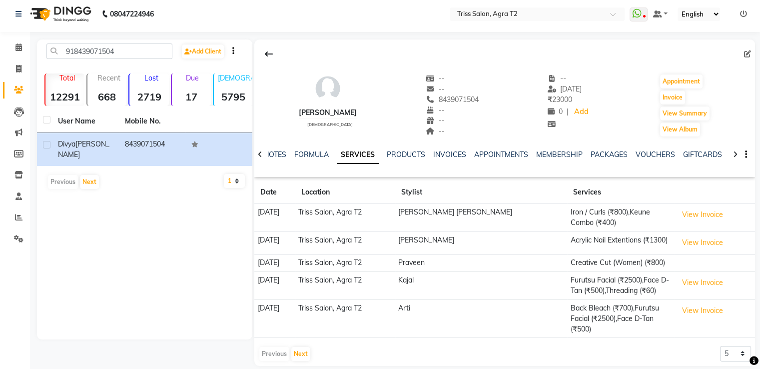
scroll to position [4, 0]
click at [20, 196] on icon at bounding box center [18, 195] width 6 height 7
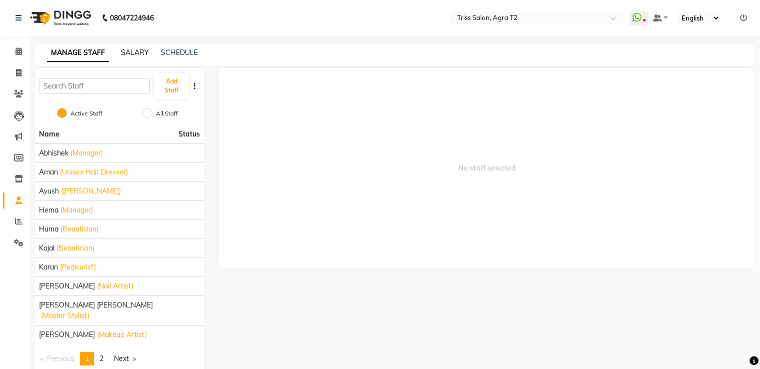
click at [128, 56] on link "SALARY" at bounding box center [135, 52] width 28 height 9
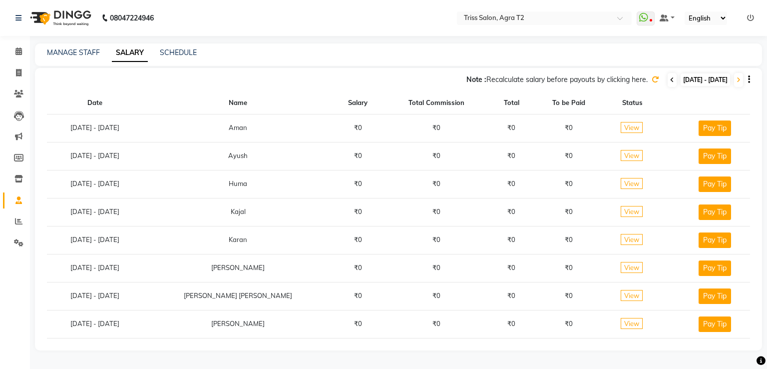
click at [668, 78] on span at bounding box center [672, 80] width 9 height 14
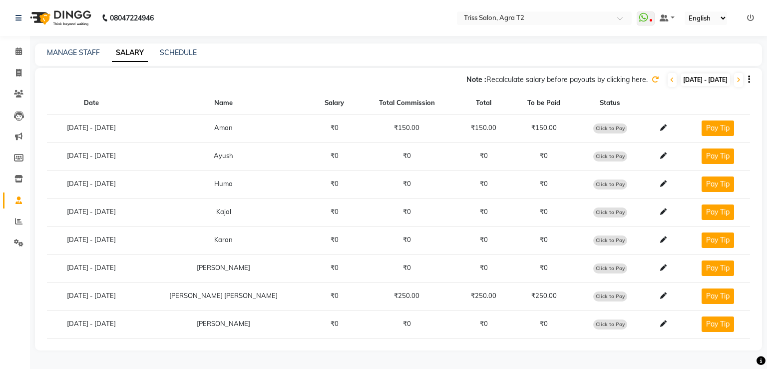
click at [599, 126] on span "Click to Pay" at bounding box center [610, 128] width 34 height 10
select select "1"
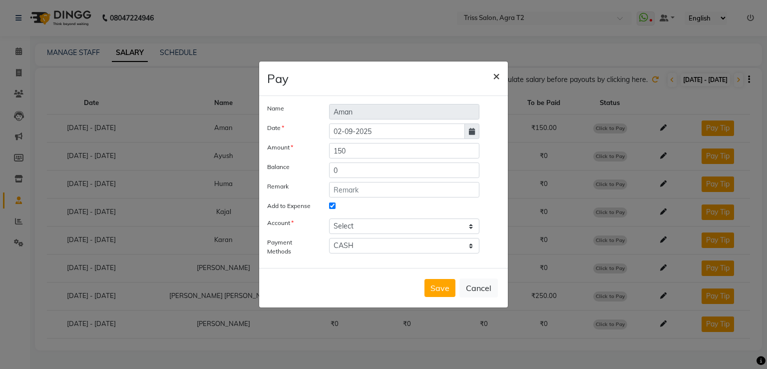
click at [497, 75] on span "×" at bounding box center [496, 75] width 7 height 15
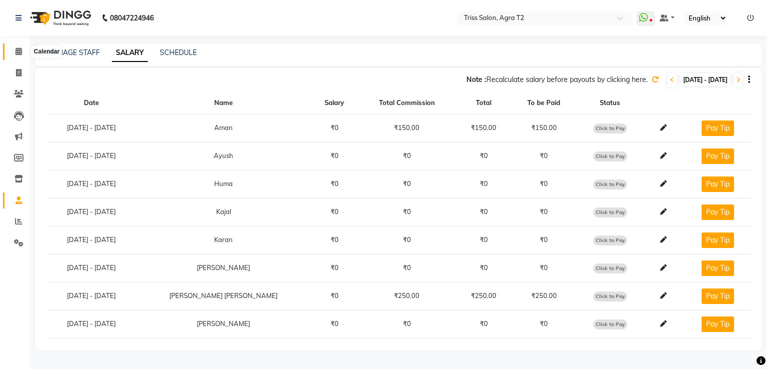
click at [21, 54] on icon at bounding box center [18, 50] width 6 height 7
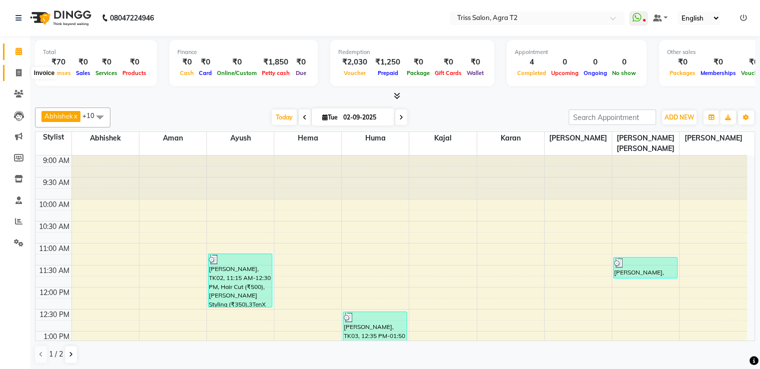
click at [16, 75] on icon at bounding box center [18, 72] width 5 height 7
select select "service"
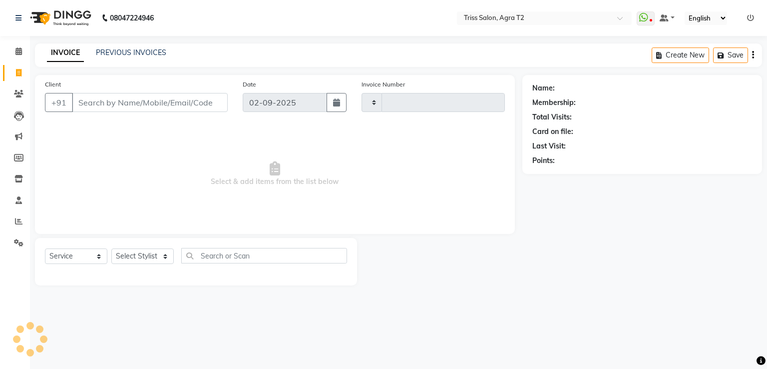
type input "2227"
select select "4301"
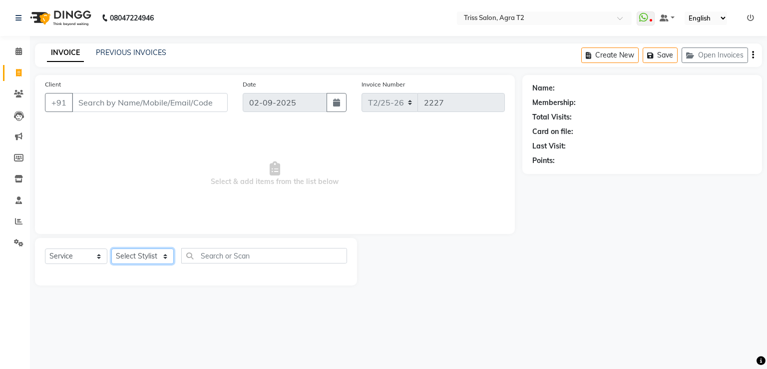
click at [125, 256] on select "Select Stylist" at bounding box center [142, 255] width 62 height 15
select select "49100"
click at [111, 249] on select "Select Stylist [PERSON_NAME] [PERSON_NAME] Huma Kajal [PERSON_NAME] [PERSON_NAM…" at bounding box center [145, 255] width 69 height 15
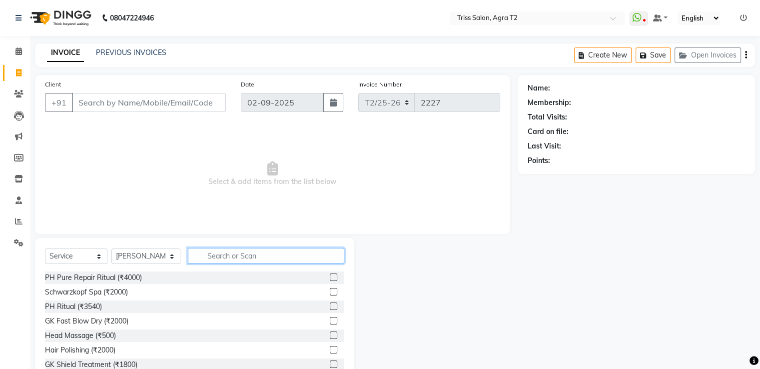
click at [198, 252] on input "text" at bounding box center [266, 255] width 156 height 15
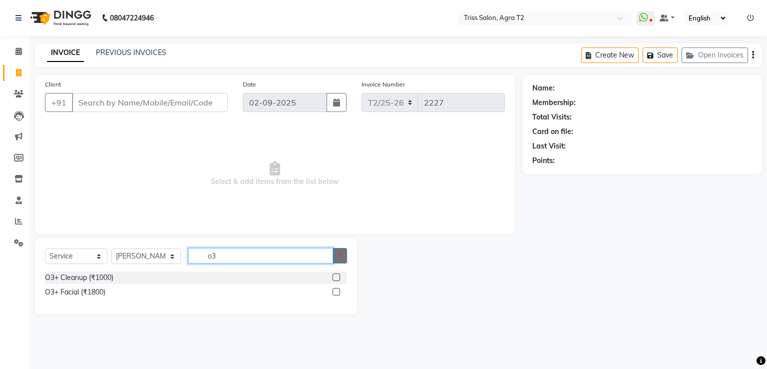
type input "o3"
click at [343, 254] on icon "button" at bounding box center [339, 255] width 5 height 7
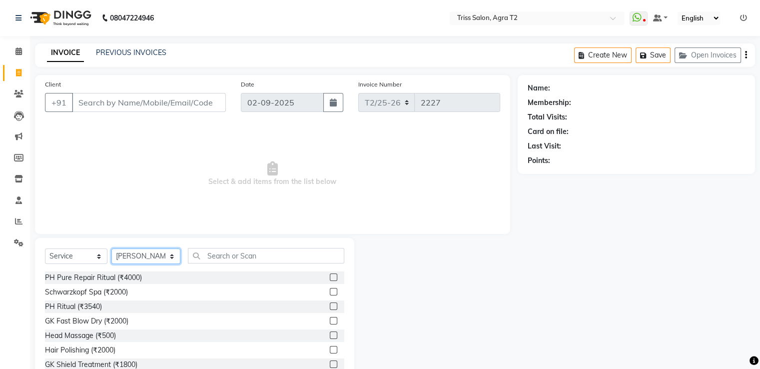
click at [163, 254] on select "Select Stylist [PERSON_NAME] [PERSON_NAME] Huma Kajal [PERSON_NAME] [PERSON_NAM…" at bounding box center [145, 255] width 69 height 15
select select "49099"
click at [111, 249] on select "Select Stylist [PERSON_NAME] [PERSON_NAME] Huma Kajal [PERSON_NAME] [PERSON_NAM…" at bounding box center [145, 255] width 69 height 15
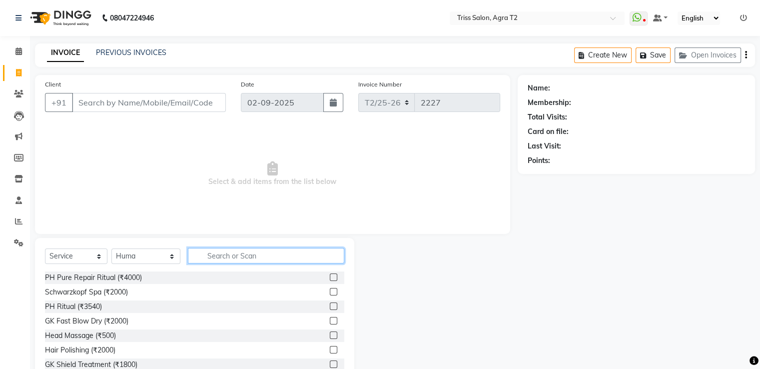
click at [203, 262] on input "text" at bounding box center [266, 255] width 156 height 15
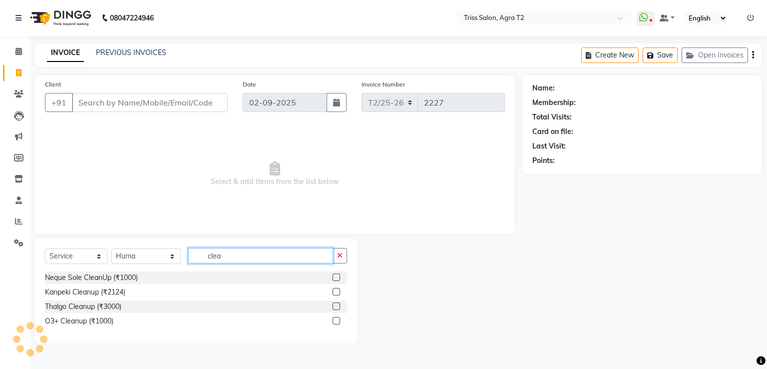
type input "clea"
click at [338, 305] on label at bounding box center [336, 305] width 7 height 7
click at [338, 305] on input "checkbox" at bounding box center [336, 306] width 6 height 6
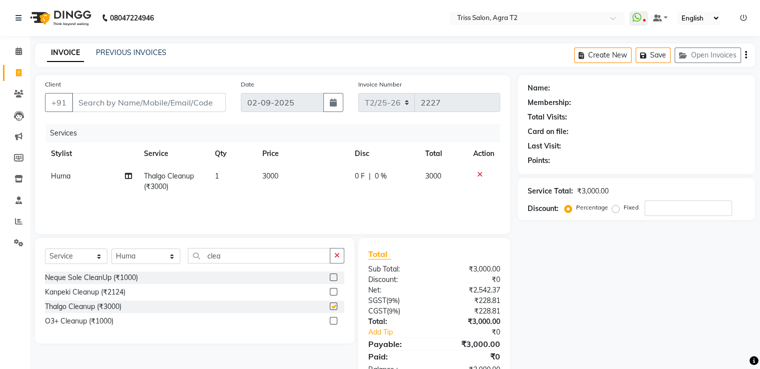
checkbox input "false"
click at [156, 106] on input "Client" at bounding box center [149, 102] width 154 height 19
type input "8"
type input "0"
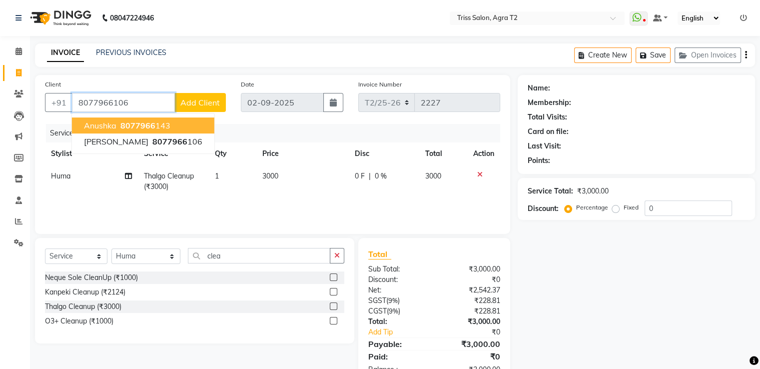
type input "8077966106"
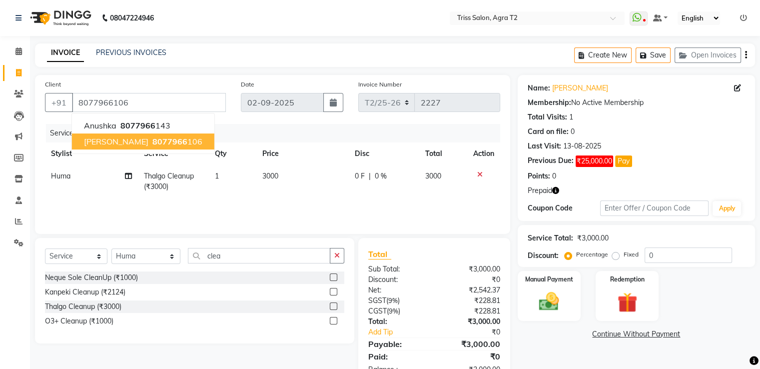
click at [154, 146] on ngb-highlight "8077966 106" at bounding box center [176, 141] width 52 height 10
